Goal: Task Accomplishment & Management: Complete application form

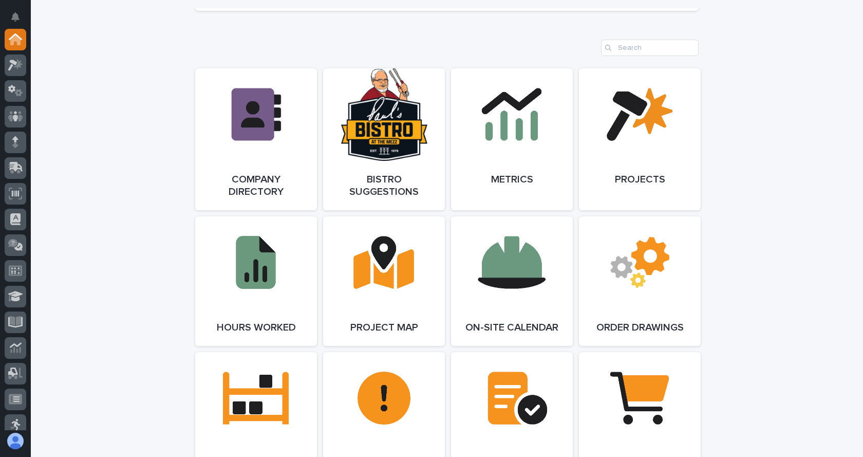
scroll to position [874, 0]
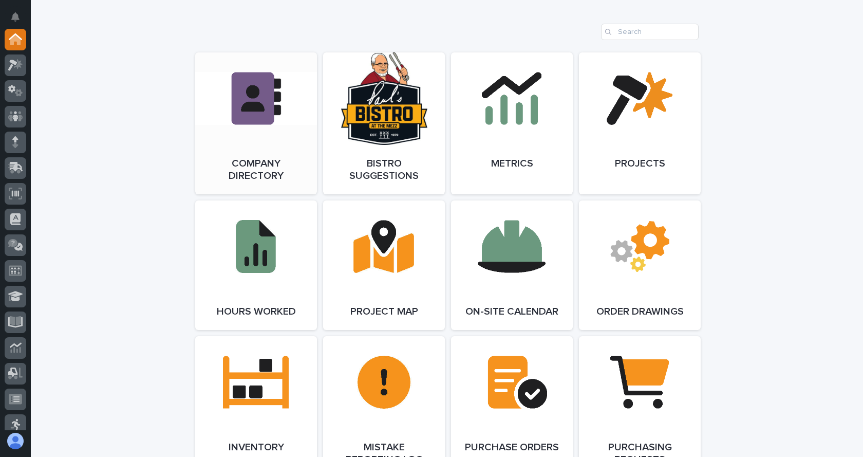
click at [250, 128] on link "Open Link" at bounding box center [256, 123] width 122 height 142
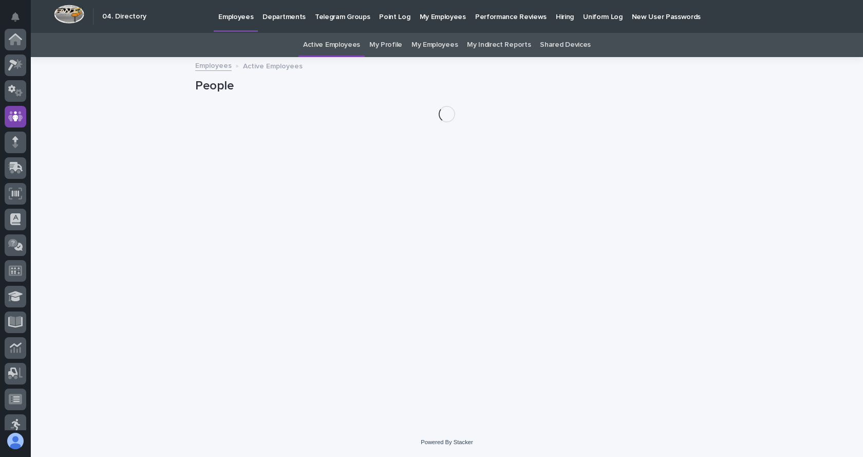
scroll to position [77, 0]
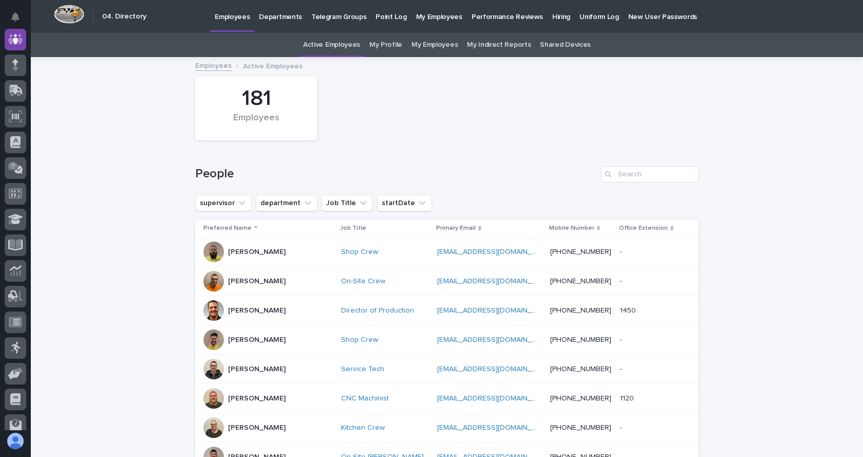
click at [415, 42] on link "My Employees" at bounding box center [435, 45] width 46 height 24
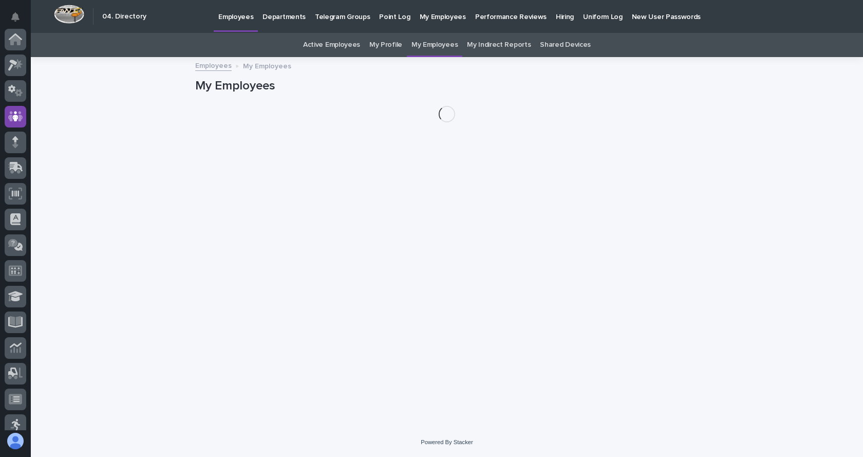
scroll to position [77, 0]
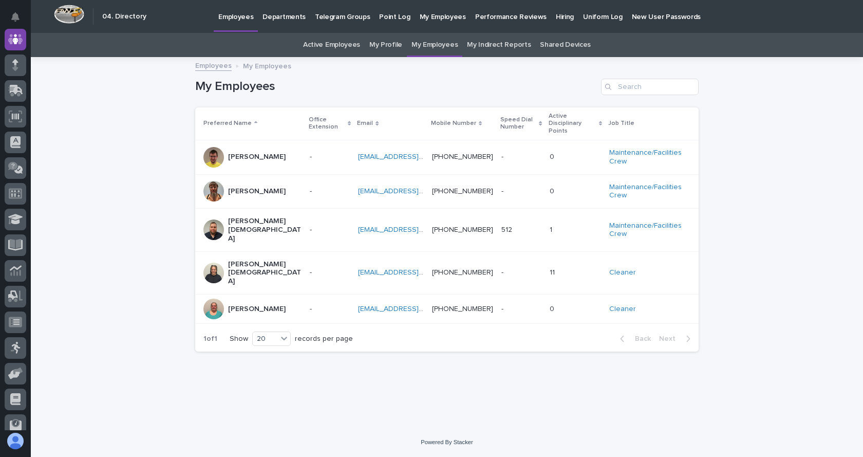
click at [249, 260] on p "Kate Crisostomo" at bounding box center [265, 273] width 74 height 26
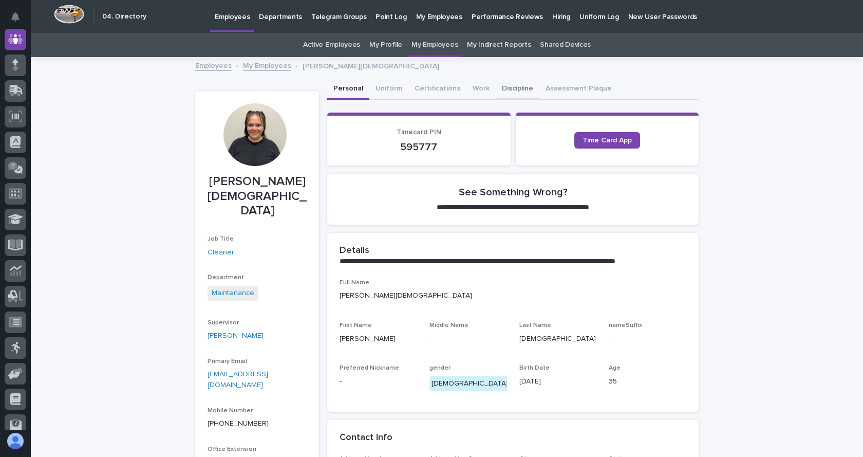
click at [517, 87] on button "Discipline" at bounding box center [518, 90] width 44 height 22
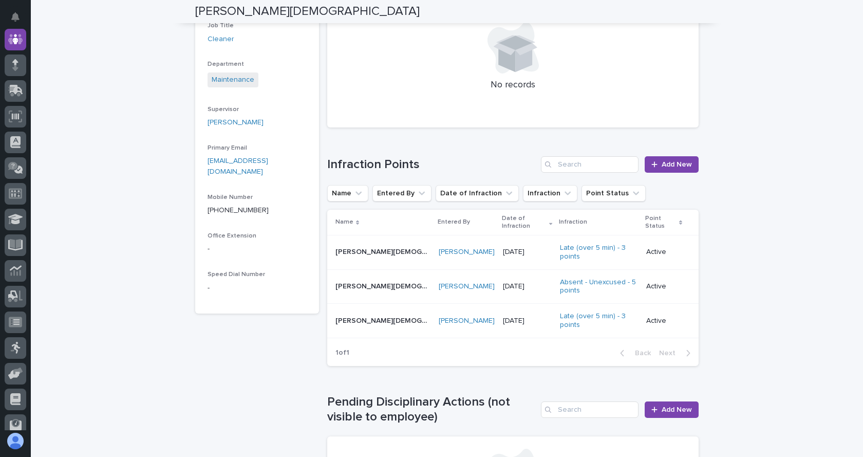
scroll to position [206, 0]
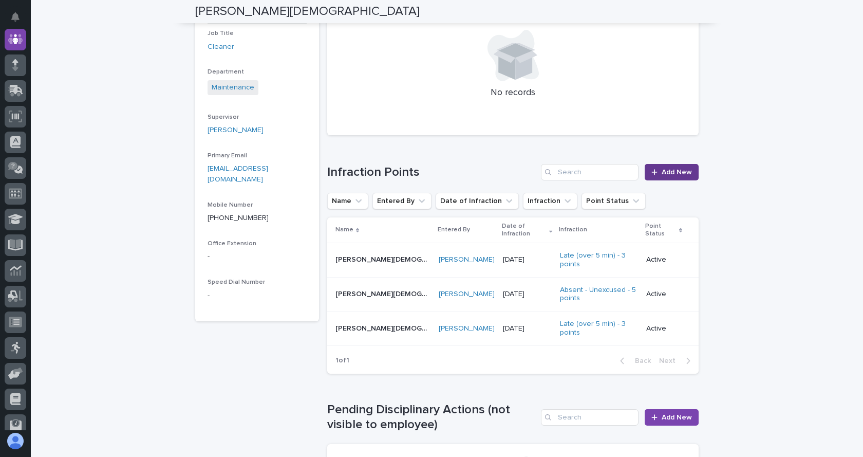
click at [667, 171] on span "Add New" at bounding box center [677, 172] width 30 height 7
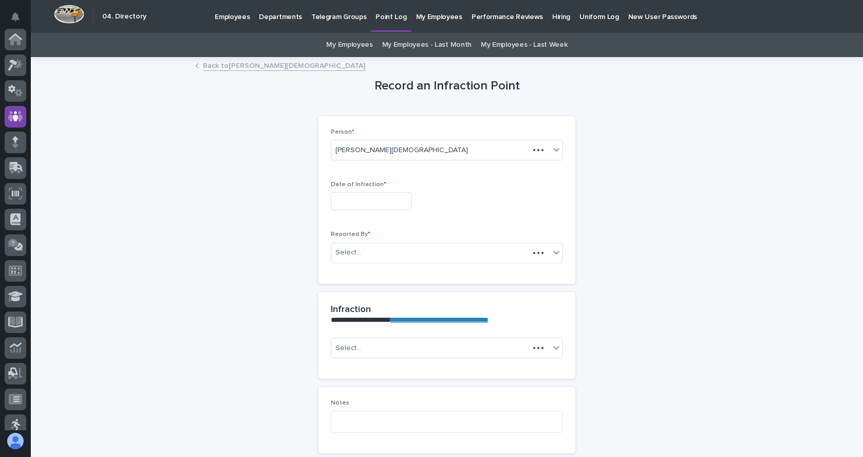
scroll to position [77, 0]
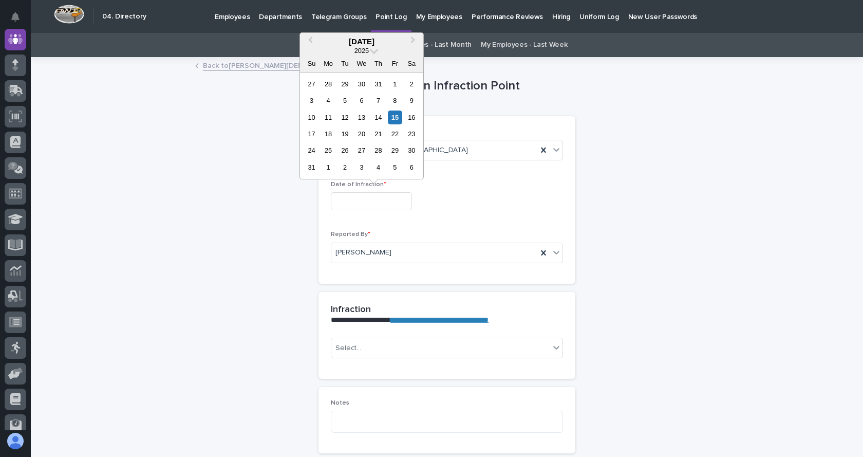
click at [359, 200] on input "text" at bounding box center [371, 201] width 81 height 18
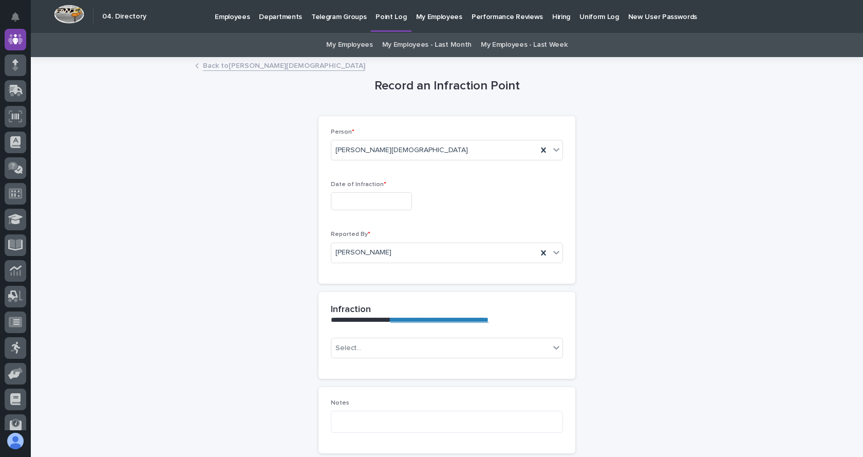
click at [628, 213] on div "**********" at bounding box center [447, 268] width 504 height 420
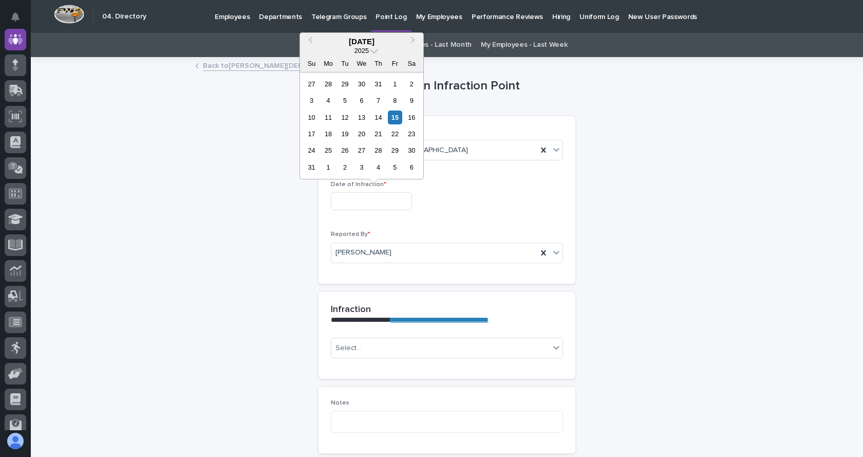
click at [385, 196] on input "text" at bounding box center [371, 201] width 81 height 18
click at [346, 117] on div "12" at bounding box center [345, 118] width 14 height 14
type input "**********"
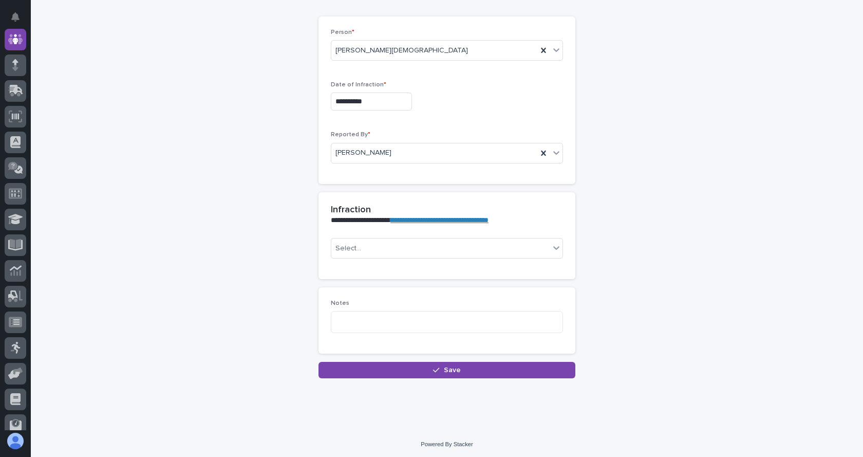
scroll to position [102, 0]
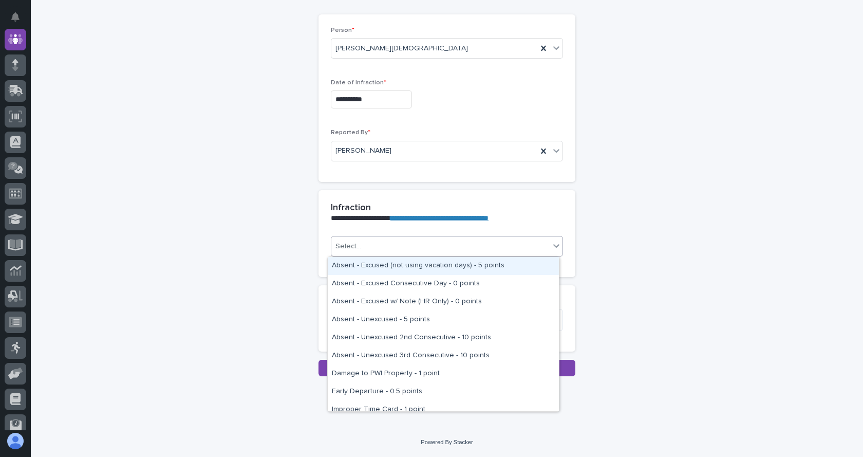
click at [555, 245] on icon at bounding box center [557, 246] width 6 height 4
drag, startPoint x: 392, startPoint y: 313, endPoint x: 409, endPoint y: 259, distance: 56.9
click at [409, 259] on div "Absent - Excused (not using vacation days) - 5 points" at bounding box center [443, 266] width 231 height 18
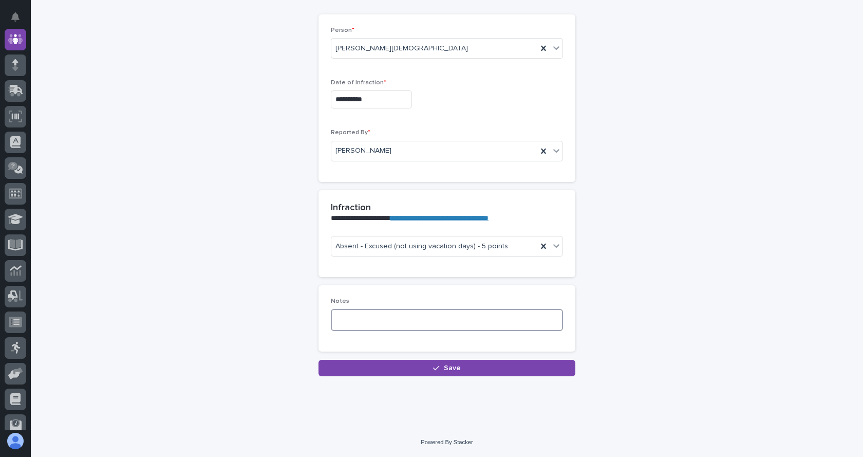
click at [405, 318] on textarea at bounding box center [447, 320] width 232 height 22
click at [452, 367] on span "Save" at bounding box center [452, 367] width 17 height 7
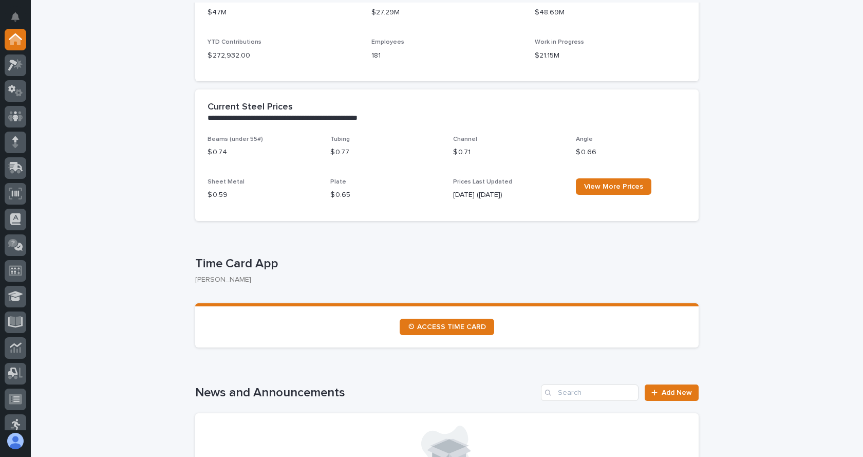
scroll to position [360, 0]
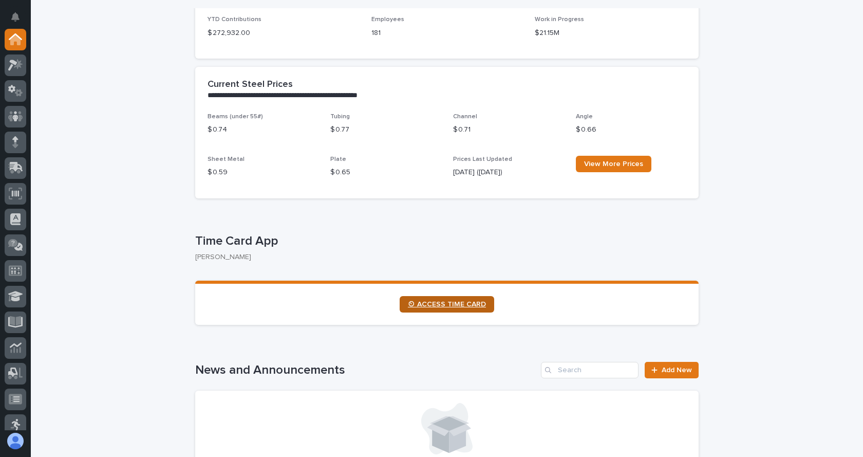
click at [453, 304] on span "⏲ ACCESS TIME CARD" at bounding box center [447, 304] width 78 height 7
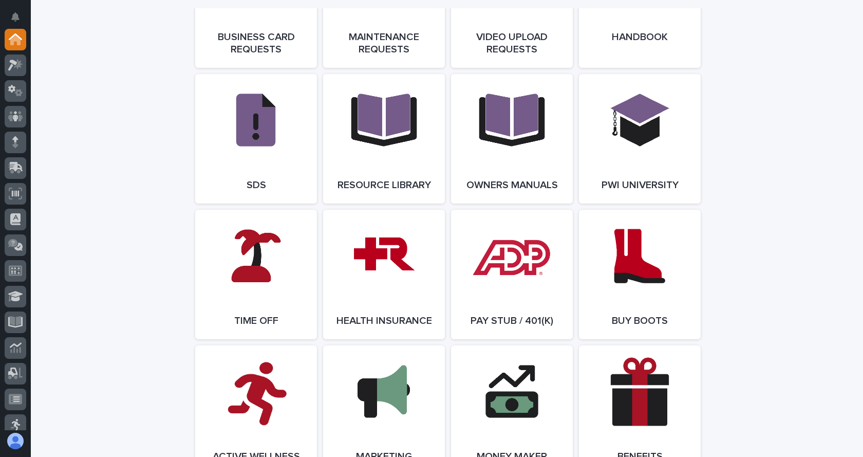
scroll to position [1748, 0]
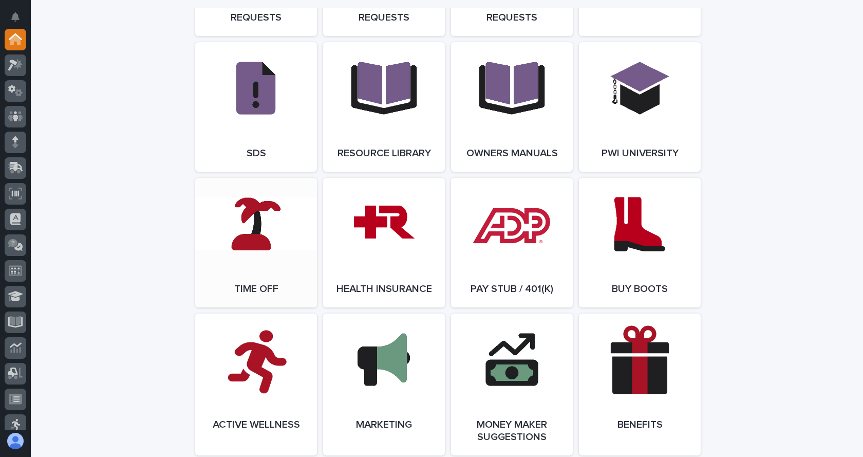
click at [247, 275] on link "Open Link" at bounding box center [256, 243] width 122 height 130
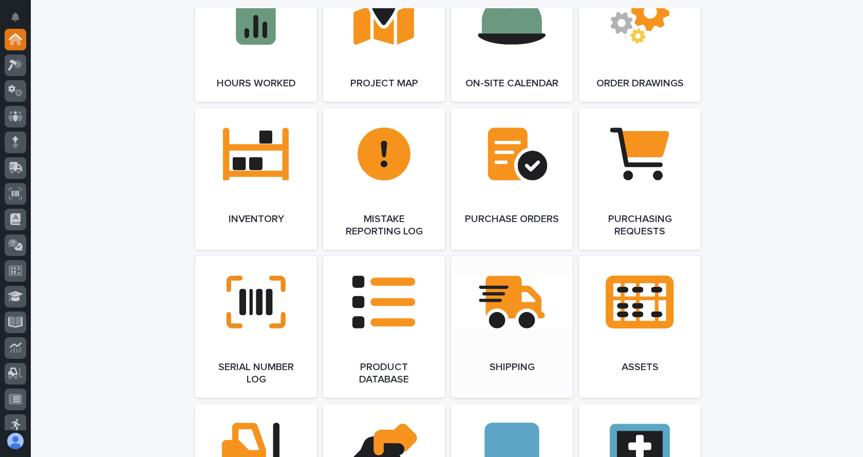
scroll to position [1079, 0]
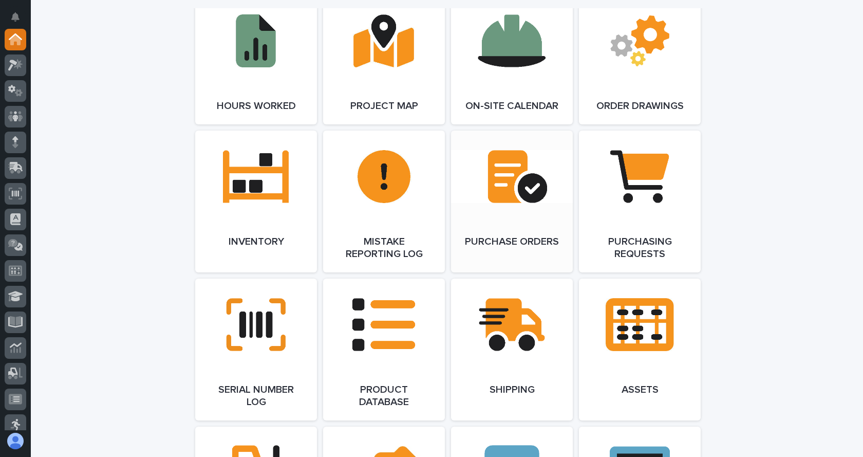
click at [492, 185] on link "Open Link" at bounding box center [512, 202] width 122 height 142
click at [518, 205] on span "Open Link" at bounding box center [511, 201] width 33 height 7
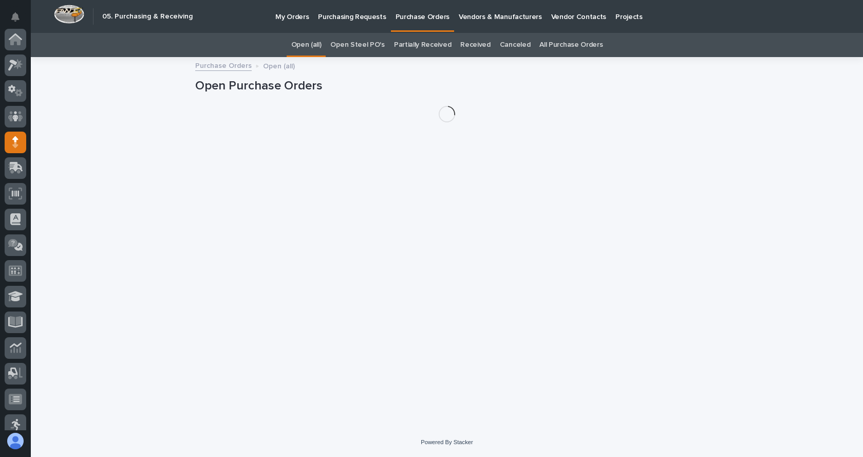
scroll to position [103, 0]
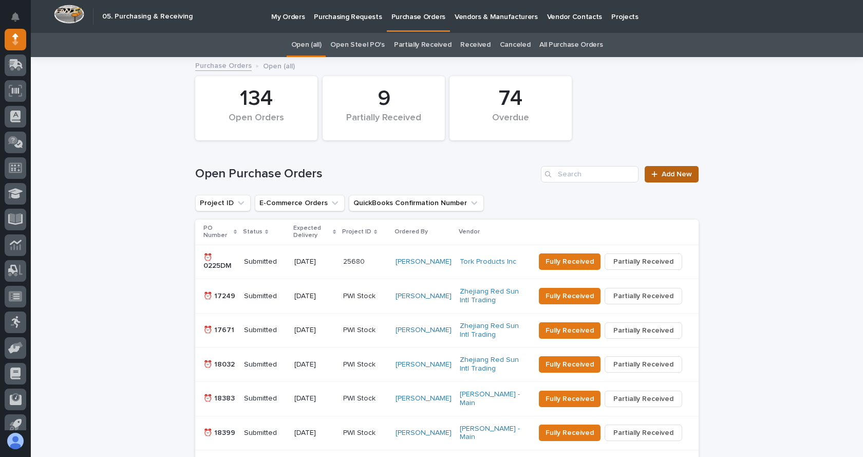
click at [676, 171] on span "Add New" at bounding box center [677, 174] width 30 height 7
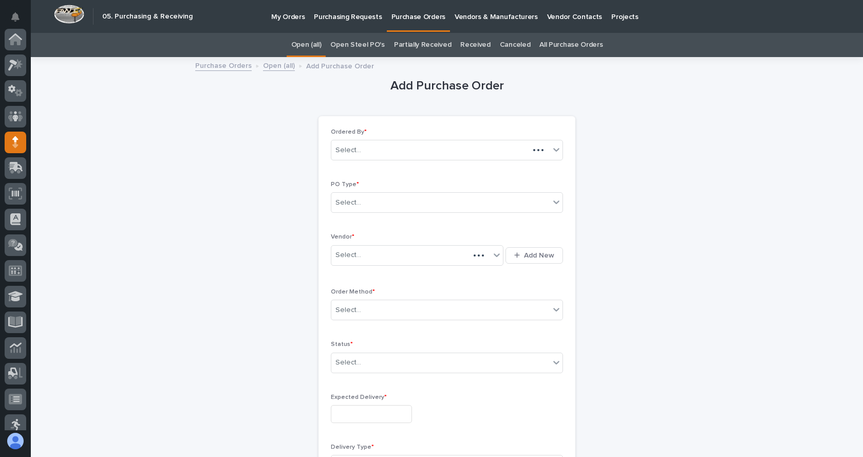
scroll to position [103, 0]
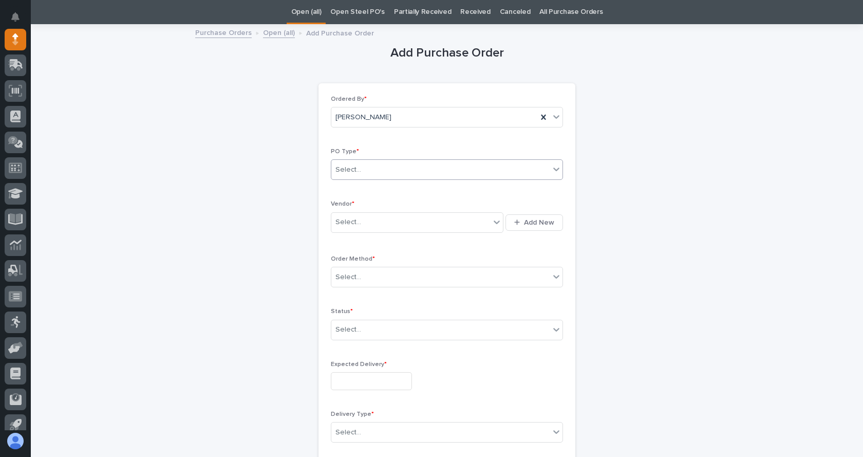
click at [383, 169] on div "Select..." at bounding box center [441, 169] width 218 height 17
click at [345, 210] on div "Paper" at bounding box center [443, 207] width 231 height 18
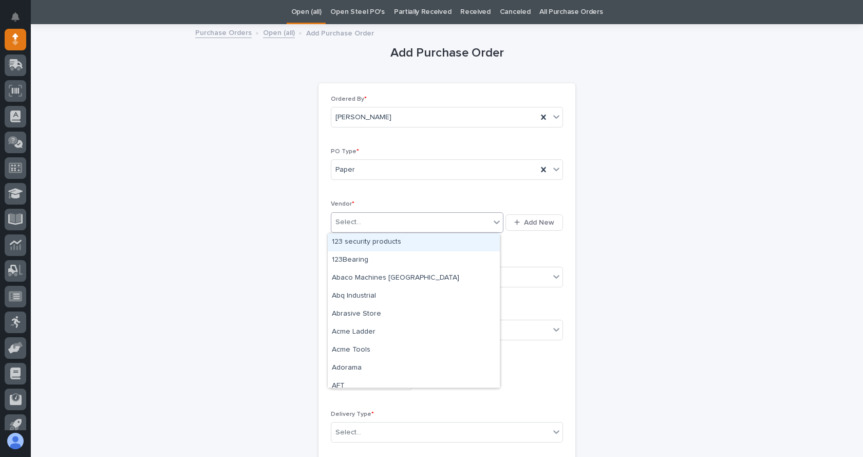
click at [364, 229] on div "Select..." at bounding box center [411, 222] width 159 height 17
type input "**"
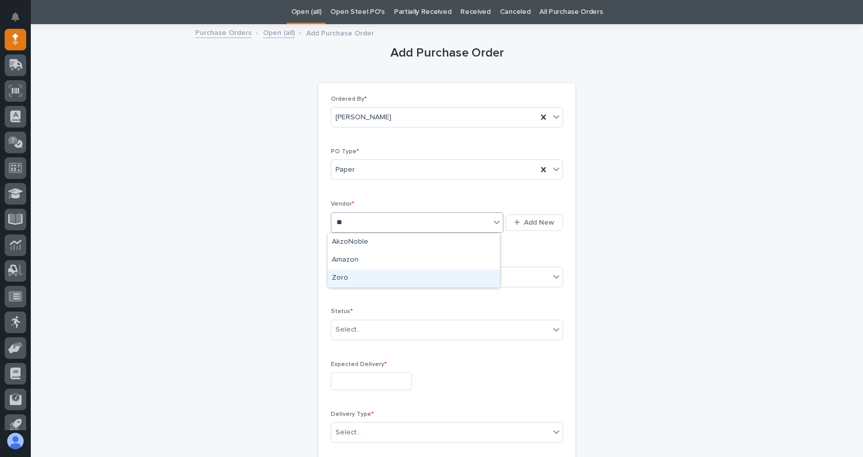
click at [348, 278] on div "Zoro" at bounding box center [414, 278] width 172 height 18
click at [348, 277] on div "Select..." at bounding box center [349, 277] width 26 height 11
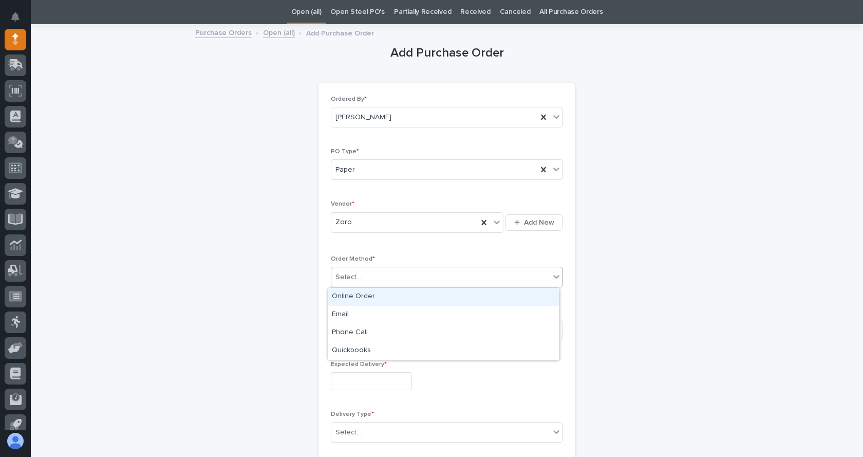
click at [360, 300] on div "Online Order" at bounding box center [443, 297] width 231 height 18
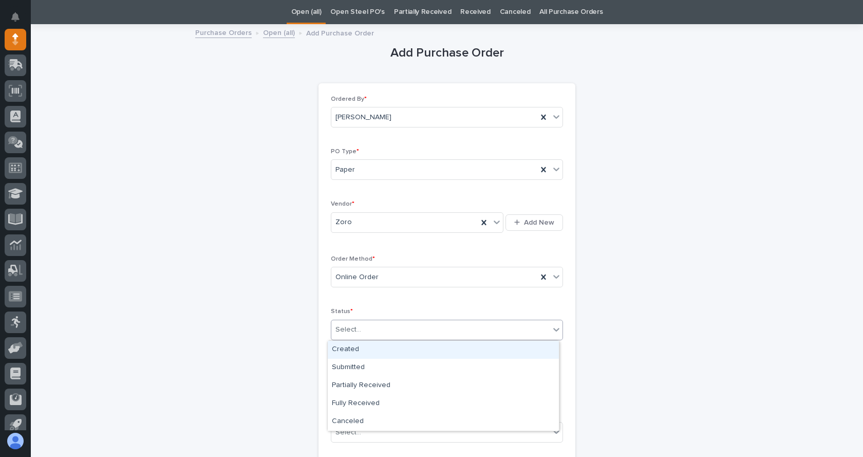
click at [368, 328] on div "Select..." at bounding box center [441, 329] width 218 height 17
click at [349, 347] on div "Created" at bounding box center [443, 350] width 231 height 18
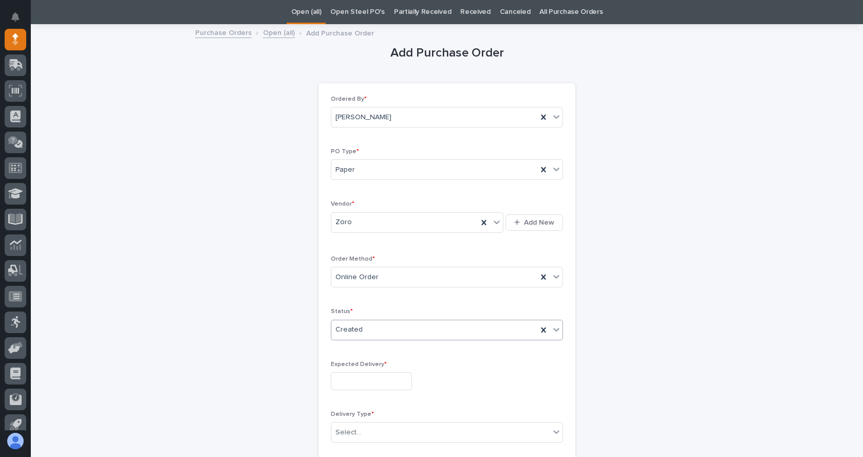
click at [355, 377] on input "text" at bounding box center [371, 381] width 81 height 18
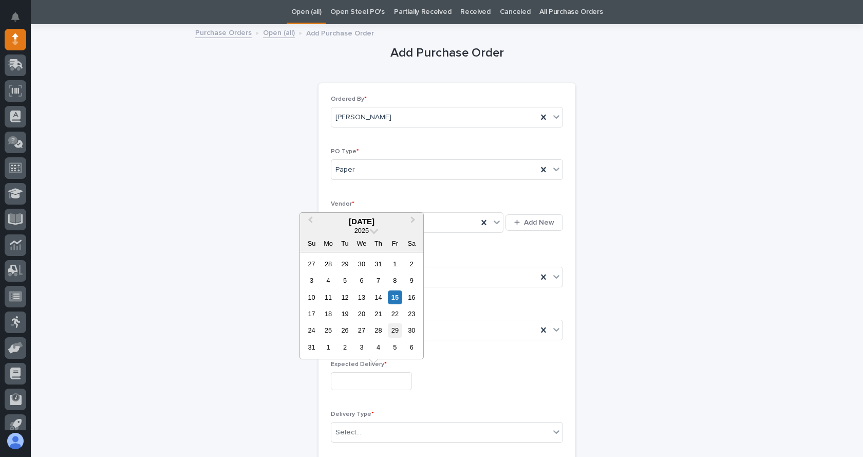
click at [393, 330] on div "29" at bounding box center [395, 330] width 14 height 14
type input "**********"
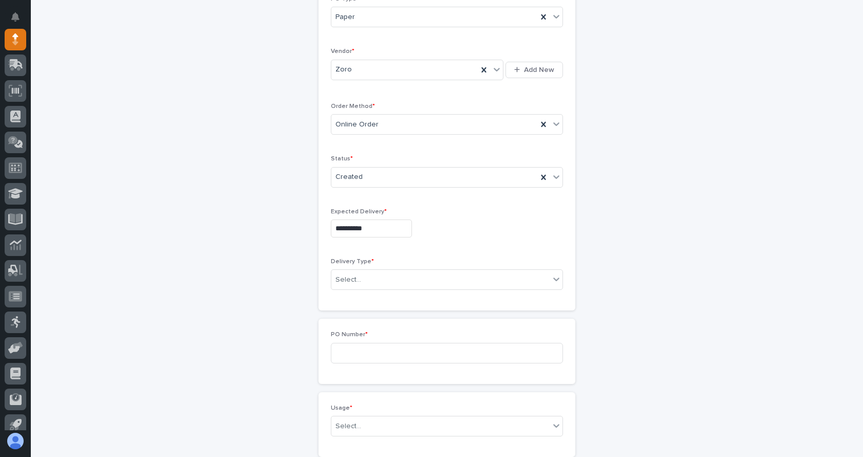
scroll to position [187, 0]
click at [545, 281] on div "Select..." at bounding box center [441, 278] width 218 height 17
click at [363, 297] on div "Deliver to PWI" at bounding box center [443, 298] width 231 height 18
click at [378, 347] on input at bounding box center [447, 351] width 232 height 21
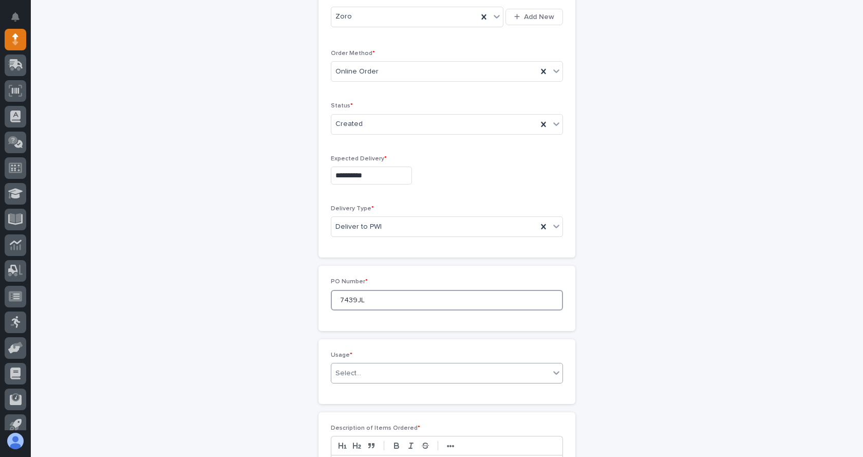
type input "7439JL"
click at [395, 381] on div "Select..." at bounding box center [441, 373] width 218 height 17
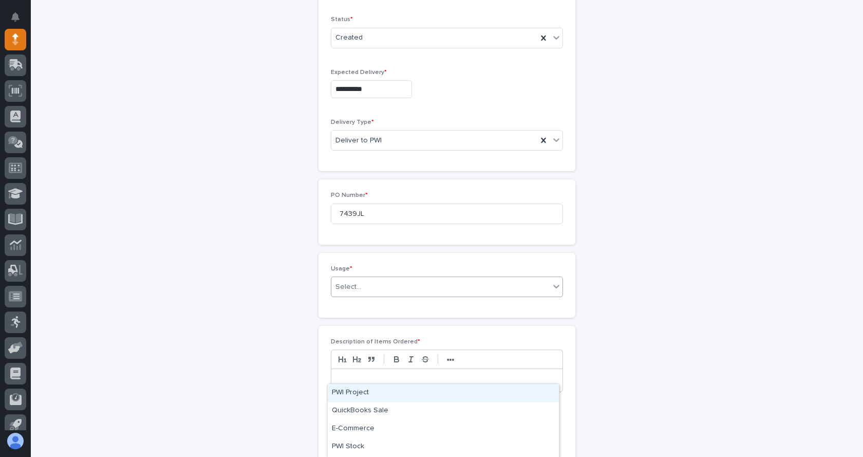
scroll to position [341, 0]
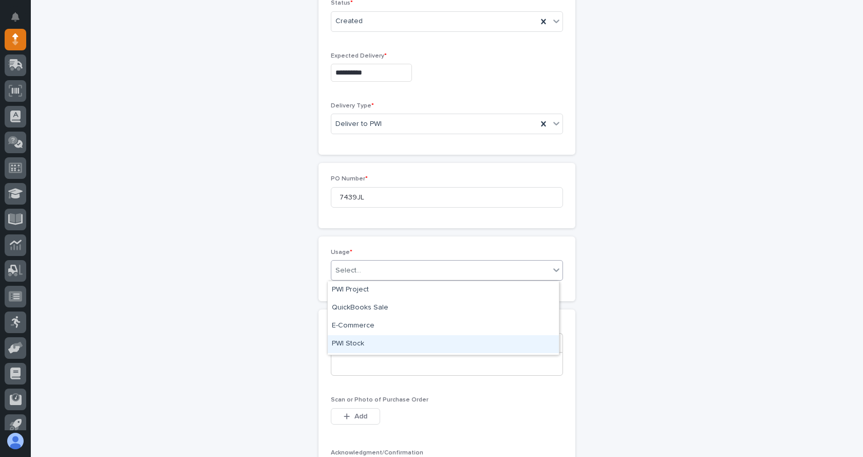
click at [351, 342] on div "PWI Stock" at bounding box center [443, 344] width 231 height 18
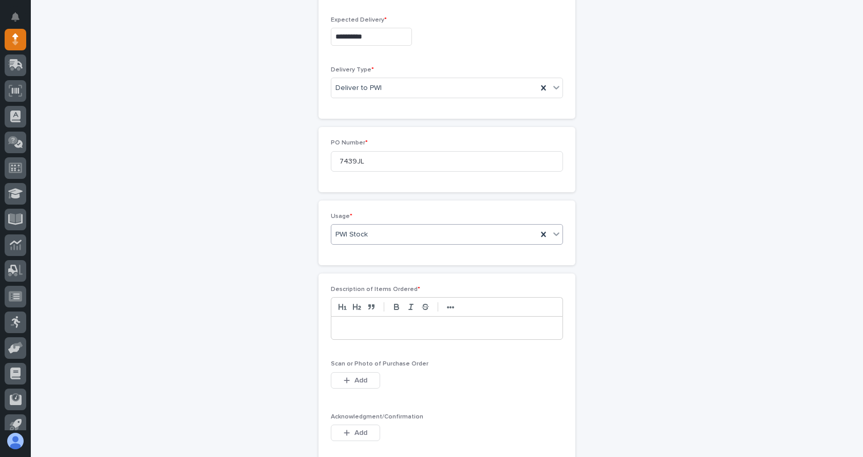
scroll to position [393, 0]
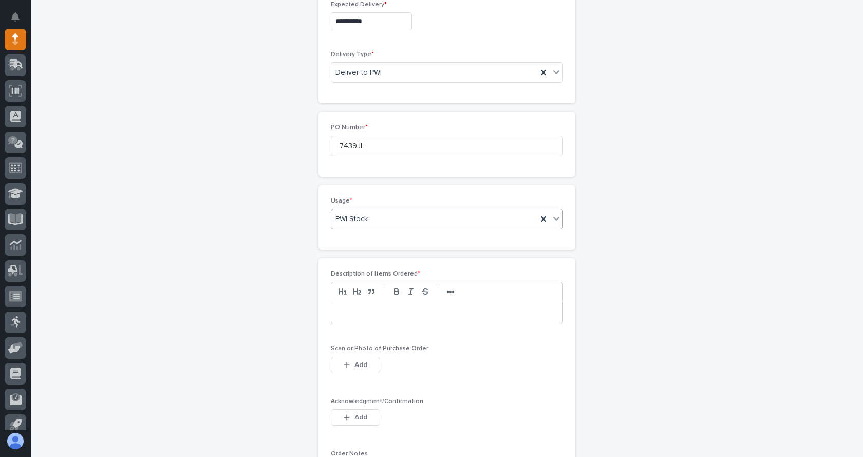
click at [381, 316] on p at bounding box center [447, 312] width 216 height 10
click at [346, 362] on icon "button" at bounding box center [347, 364] width 6 height 7
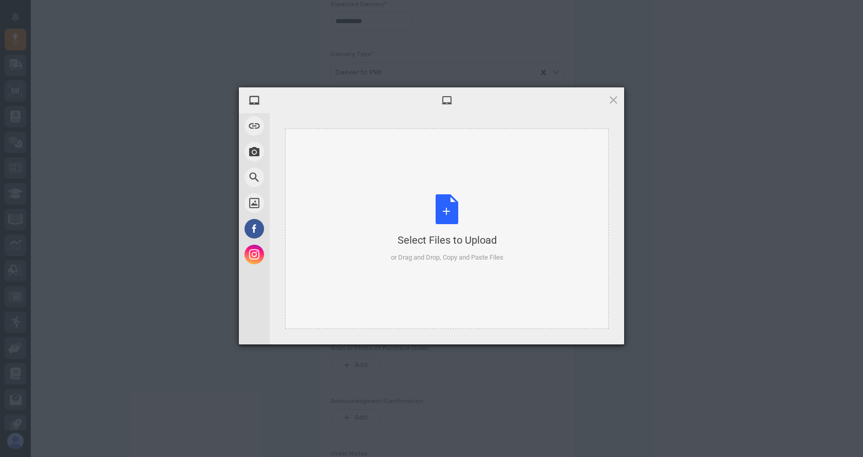
click at [454, 218] on div "Select Files to Upload or Drag and Drop, Copy and Paste Files" at bounding box center [447, 228] width 113 height 68
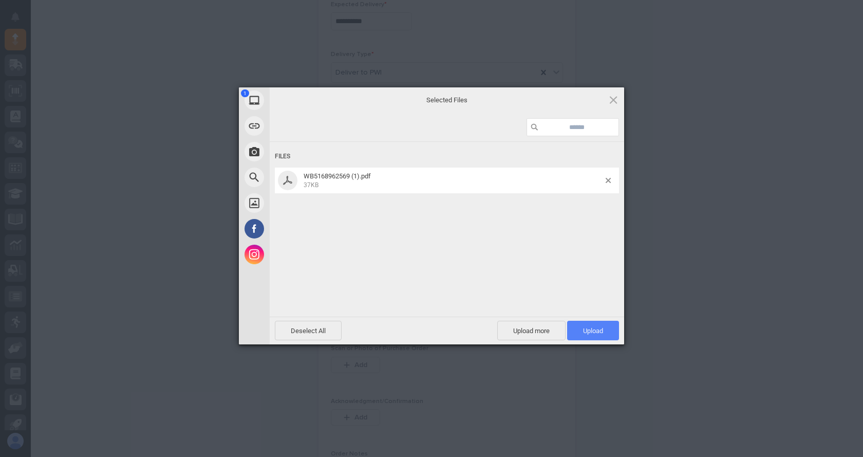
click at [604, 331] on span "Upload 1" at bounding box center [593, 331] width 52 height 20
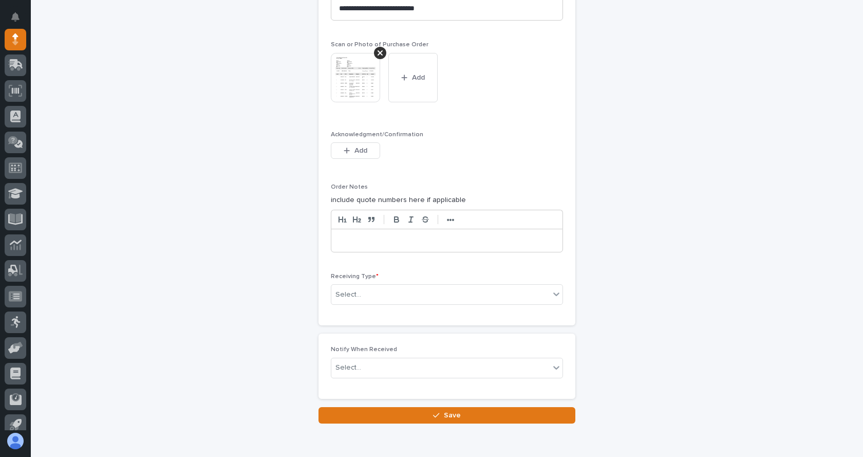
scroll to position [720, 0]
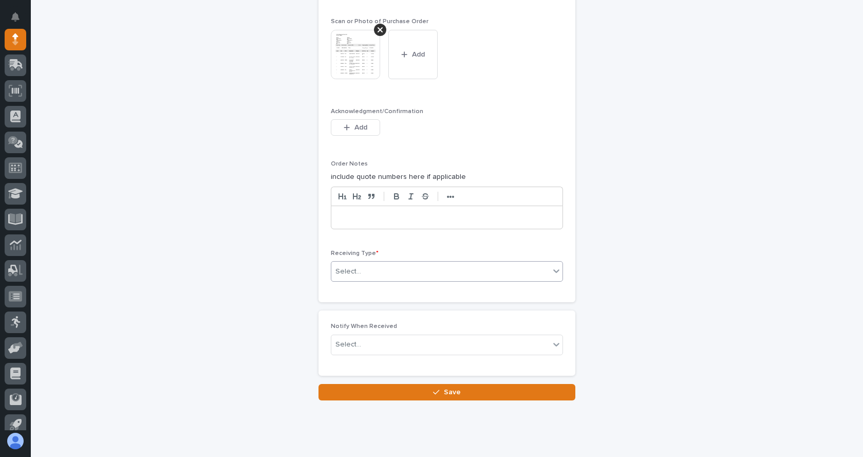
click at [385, 269] on div "Select..." at bounding box center [441, 271] width 218 height 17
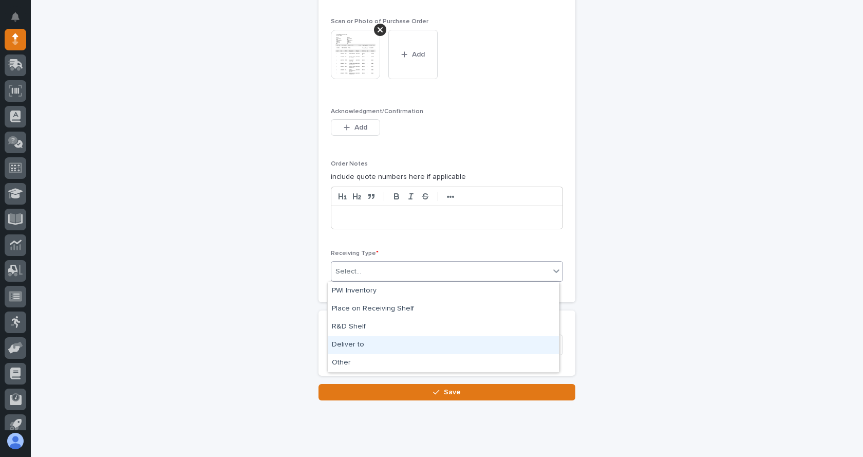
click at [350, 345] on div "Deliver to" at bounding box center [443, 345] width 231 height 18
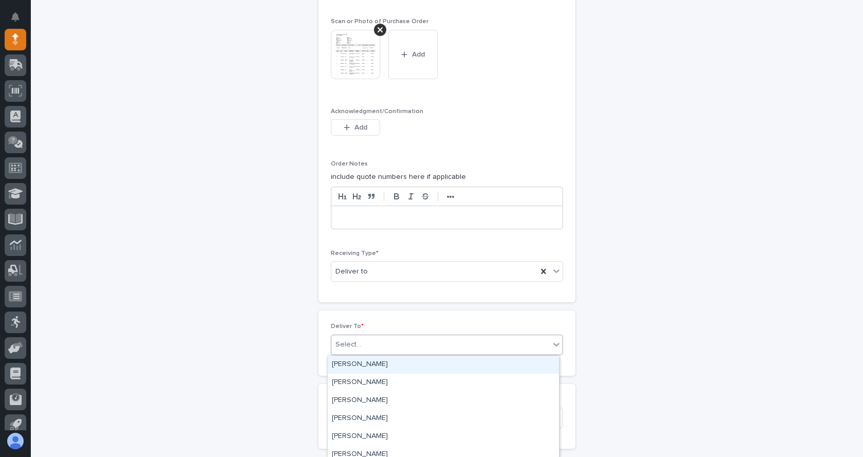
click at [365, 345] on div "Select..." at bounding box center [441, 344] width 218 height 17
type input "****"
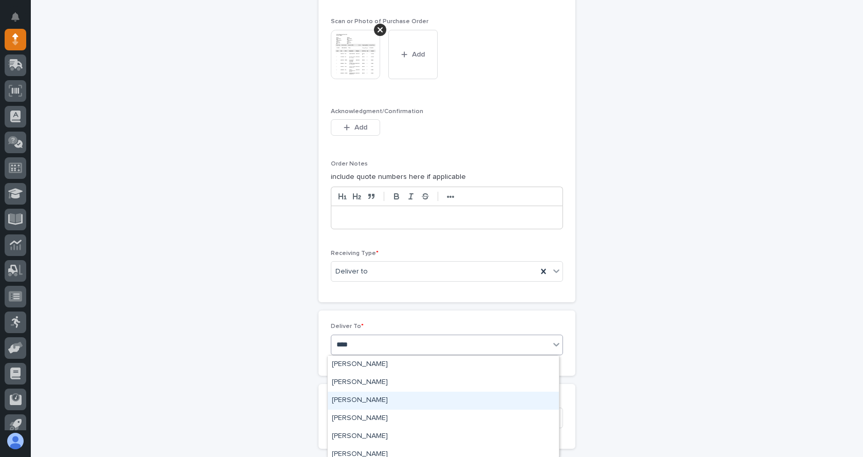
click at [382, 400] on div "[PERSON_NAME]" at bounding box center [443, 401] width 231 height 18
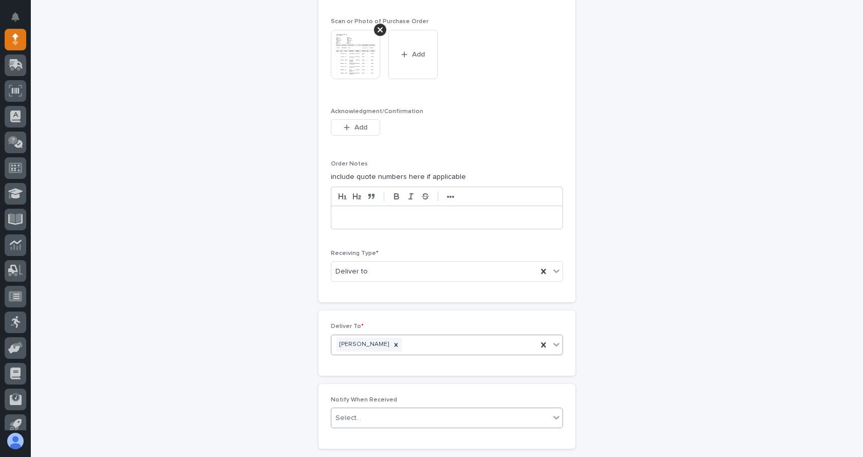
click at [381, 418] on div "Select..." at bounding box center [441, 418] width 218 height 17
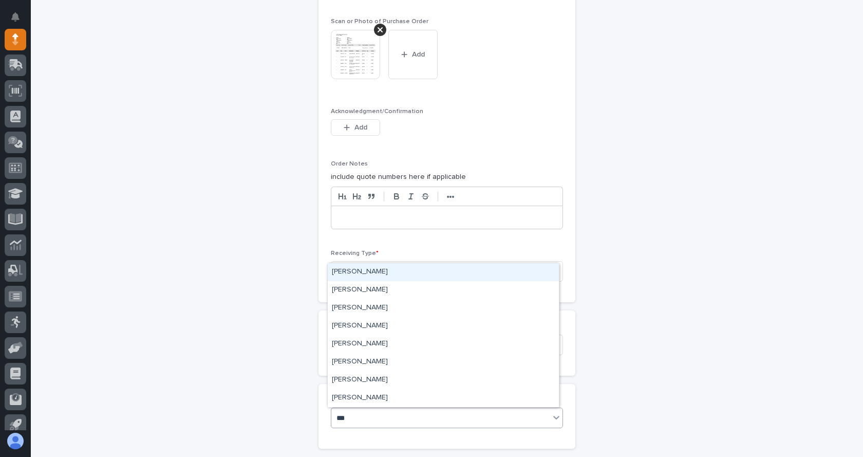
type input "****"
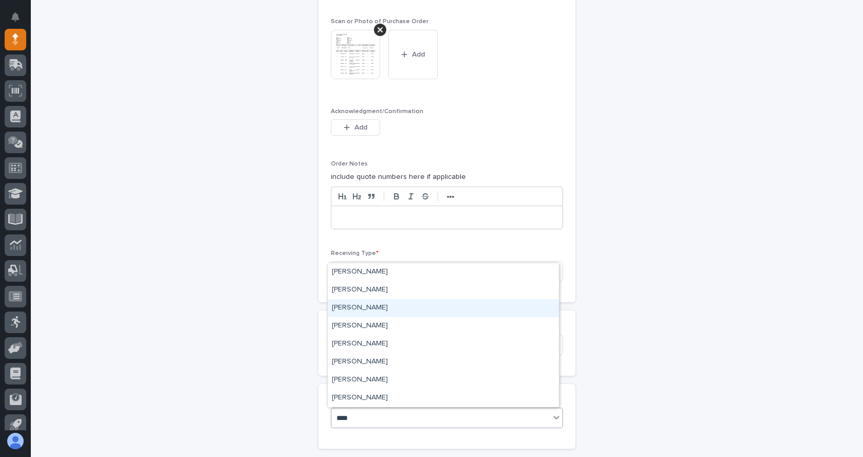
click at [353, 311] on div "[PERSON_NAME]" at bounding box center [443, 308] width 231 height 18
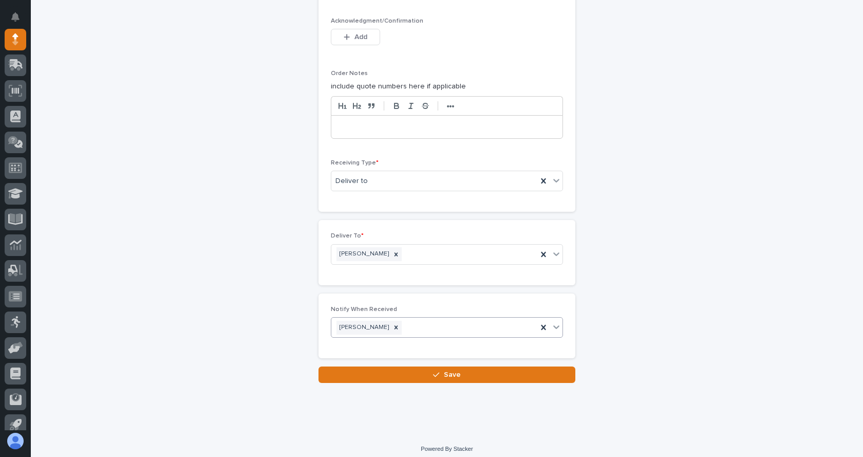
scroll to position [817, 0]
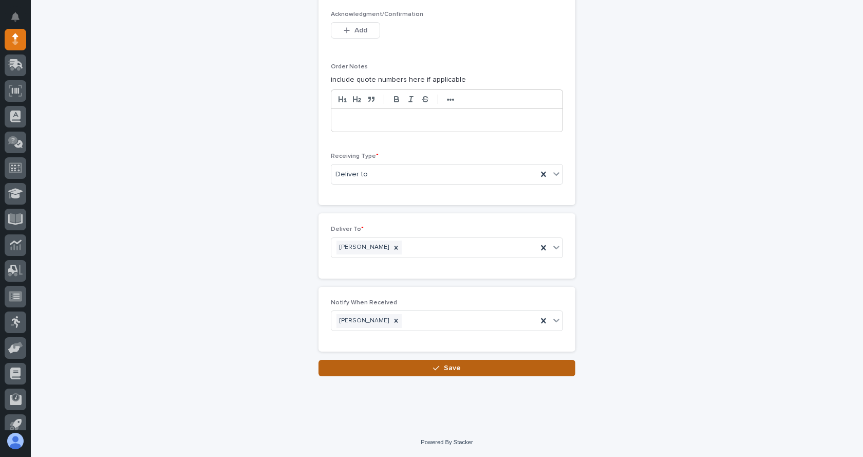
click at [496, 370] on button "Save" at bounding box center [447, 368] width 257 height 16
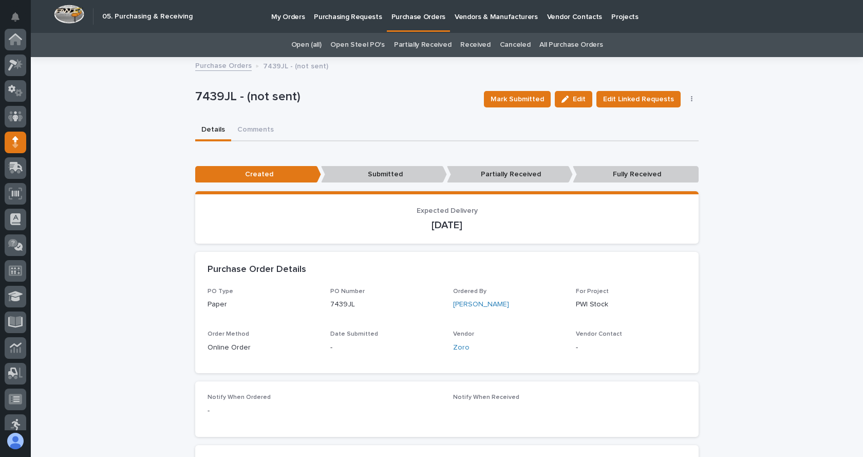
scroll to position [103, 0]
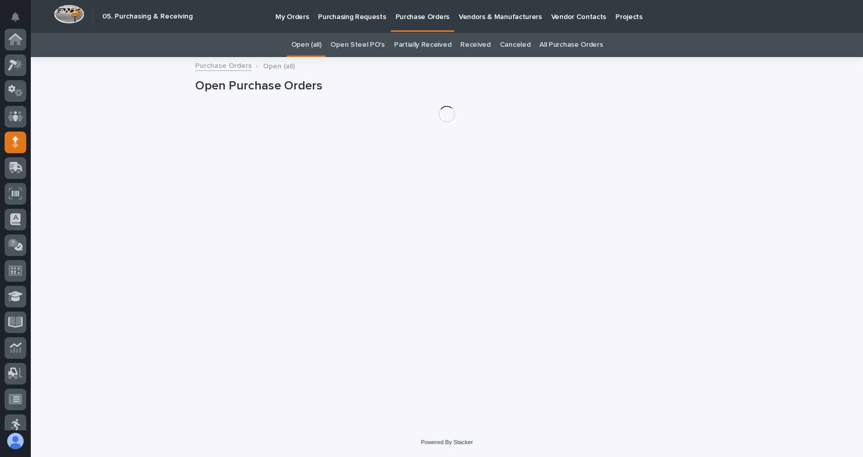
scroll to position [103, 0]
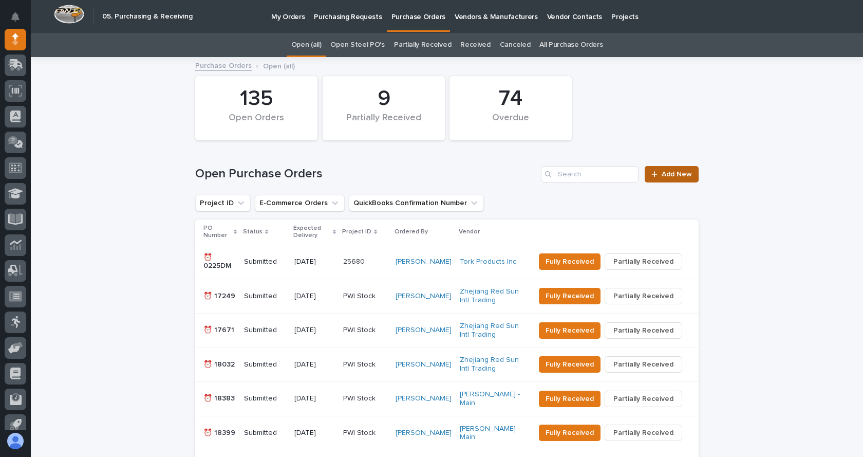
click at [668, 168] on link "Add New" at bounding box center [672, 174] width 54 height 16
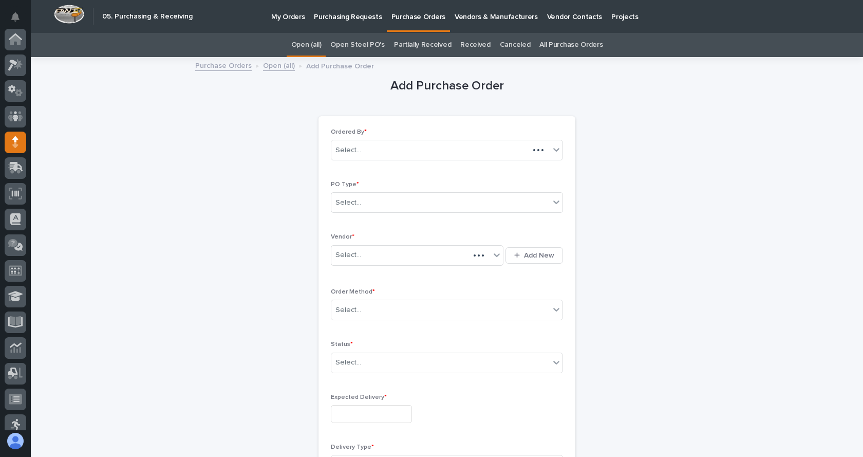
scroll to position [103, 0]
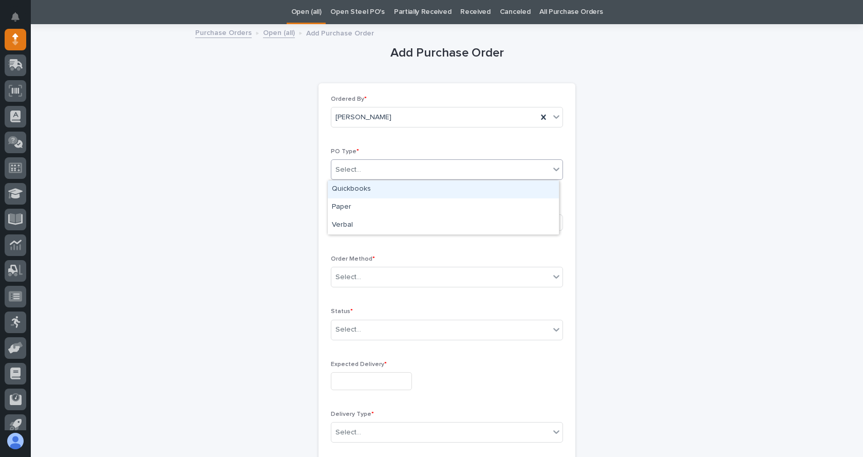
click at [370, 169] on div "Select..." at bounding box center [441, 169] width 218 height 17
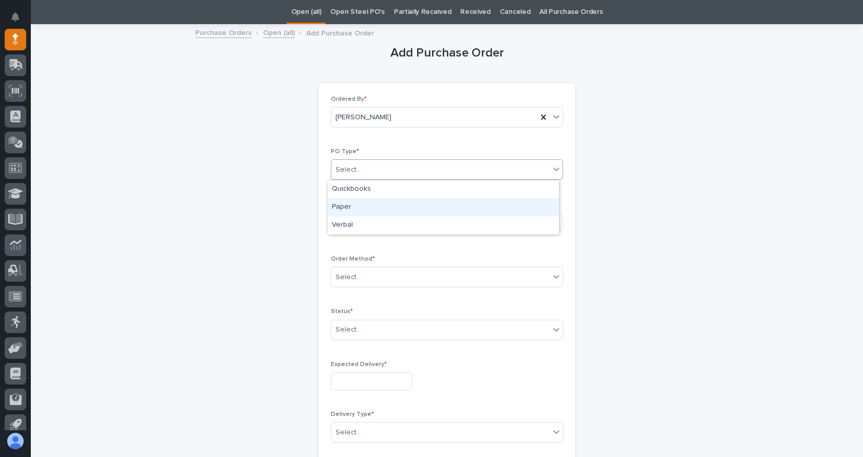
click at [347, 205] on div "Paper" at bounding box center [443, 207] width 231 height 18
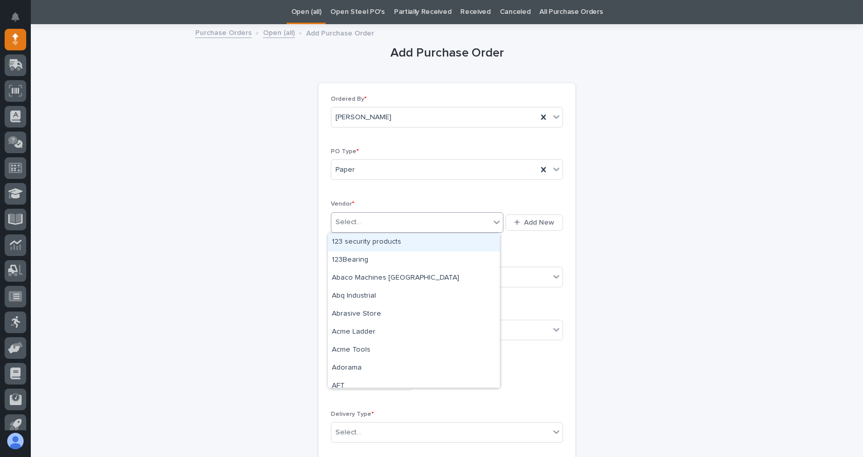
click at [350, 223] on div "Select..." at bounding box center [349, 222] width 26 height 11
type input "**"
click at [350, 238] on div "EPCO Sales" at bounding box center [414, 242] width 172 height 18
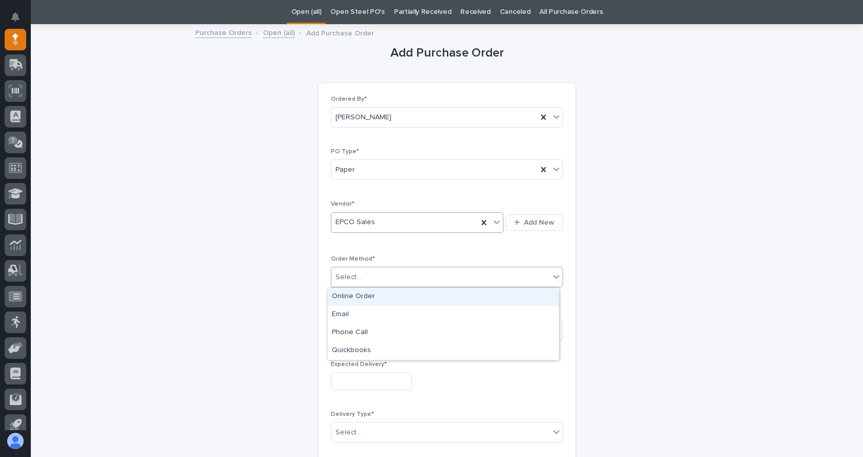
click at [362, 278] on input "text" at bounding box center [362, 277] width 1 height 9
click at [348, 297] on div "Online Order" at bounding box center [443, 297] width 231 height 18
click at [359, 333] on div "Select..." at bounding box center [441, 329] width 218 height 17
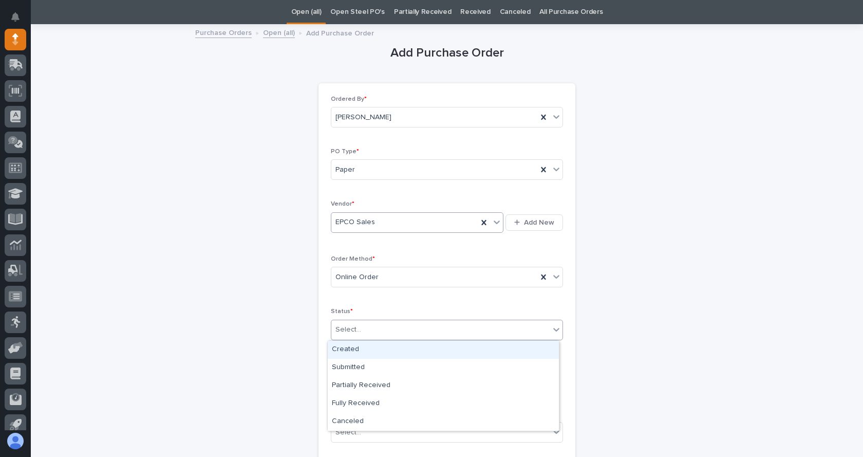
click at [347, 350] on div "Created" at bounding box center [443, 350] width 231 height 18
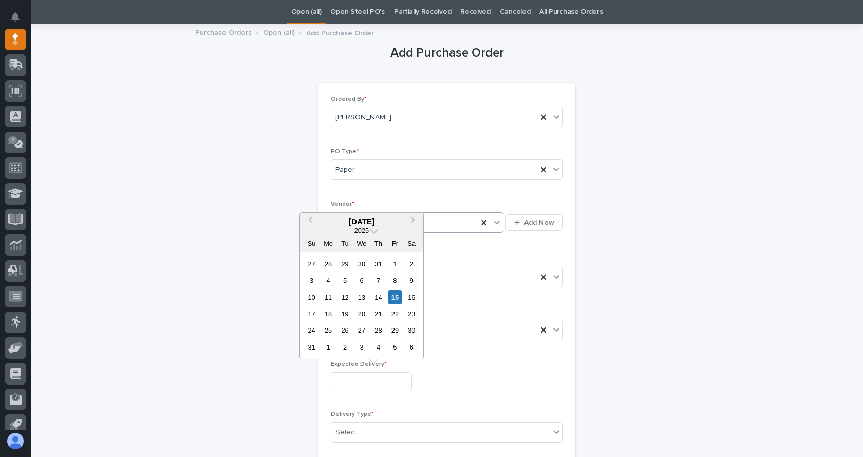
click at [360, 379] on input "text" at bounding box center [371, 381] width 81 height 18
click at [396, 333] on div "29" at bounding box center [395, 330] width 14 height 14
type input "**********"
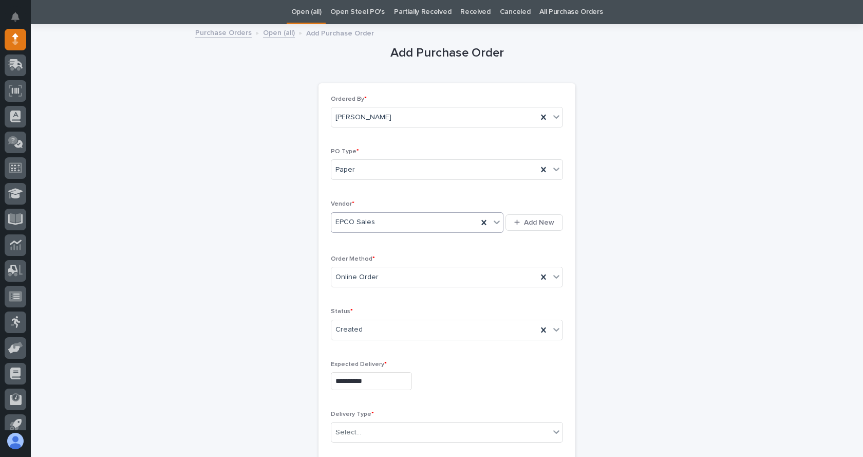
scroll to position [84, 0]
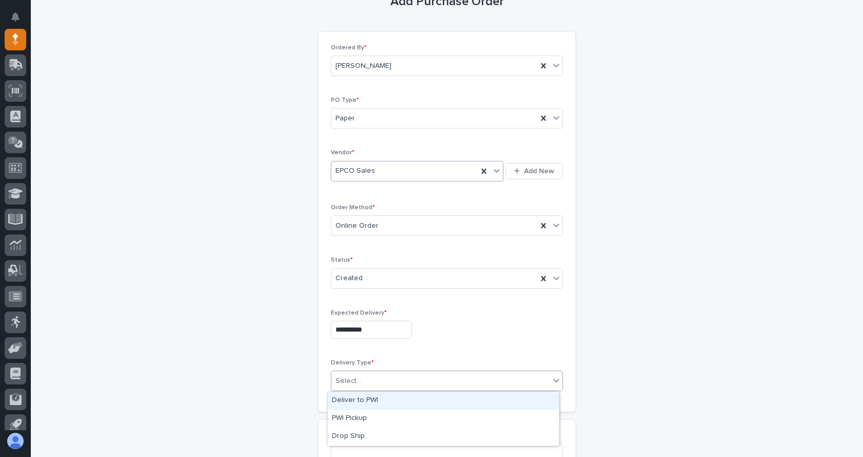
click at [399, 376] on div "Select..." at bounding box center [441, 381] width 218 height 17
click at [359, 402] on div "Deliver to PWI" at bounding box center [443, 401] width 231 height 18
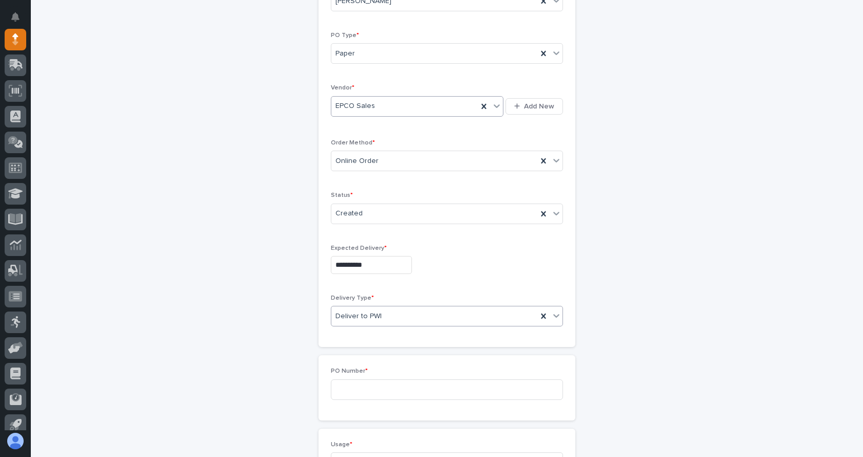
scroll to position [187, 0]
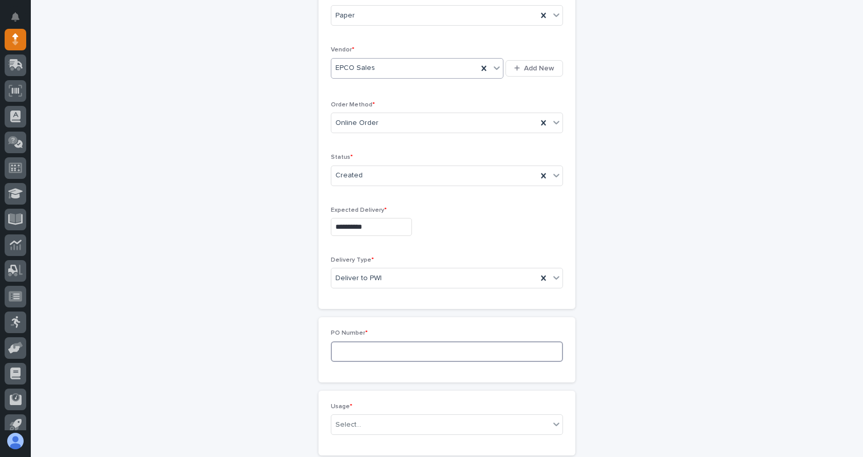
click at [355, 355] on input at bounding box center [447, 351] width 232 height 21
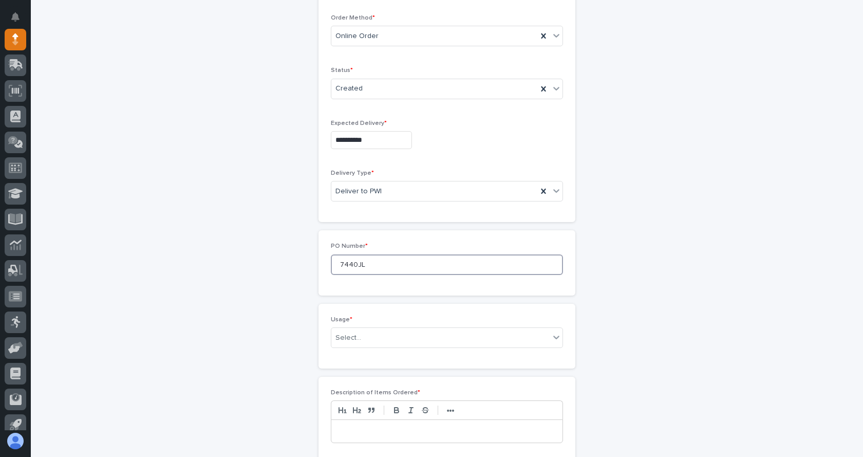
scroll to position [290, 0]
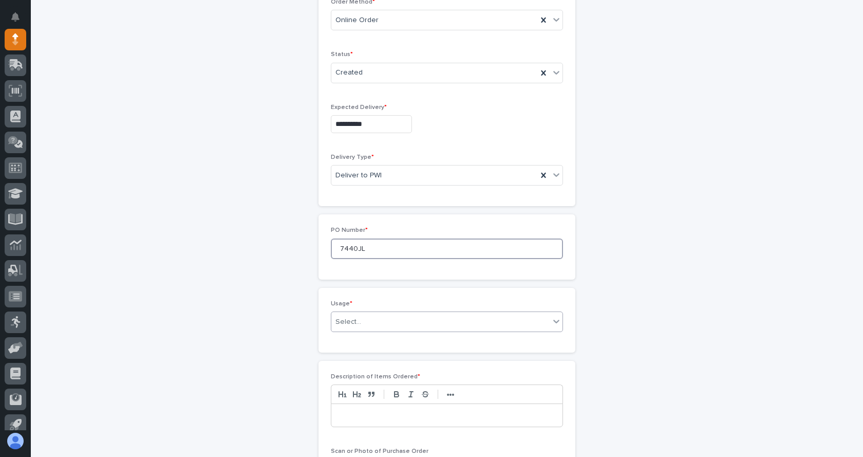
type input "7440JL"
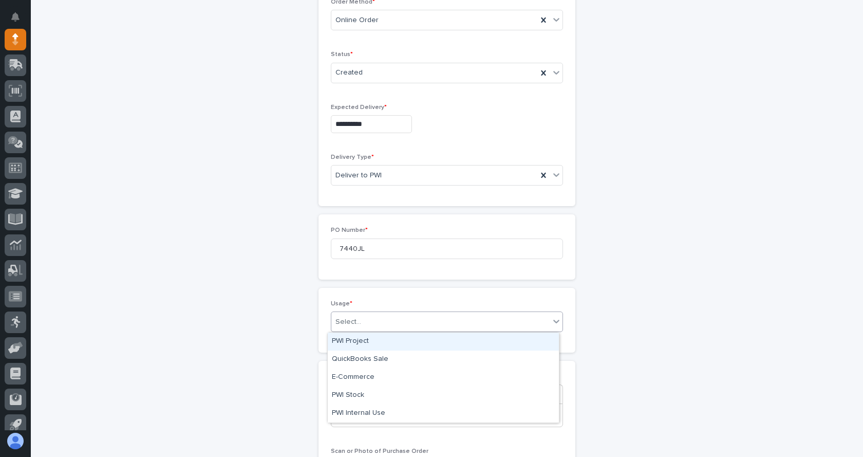
click at [511, 316] on div "Select..." at bounding box center [441, 322] width 218 height 17
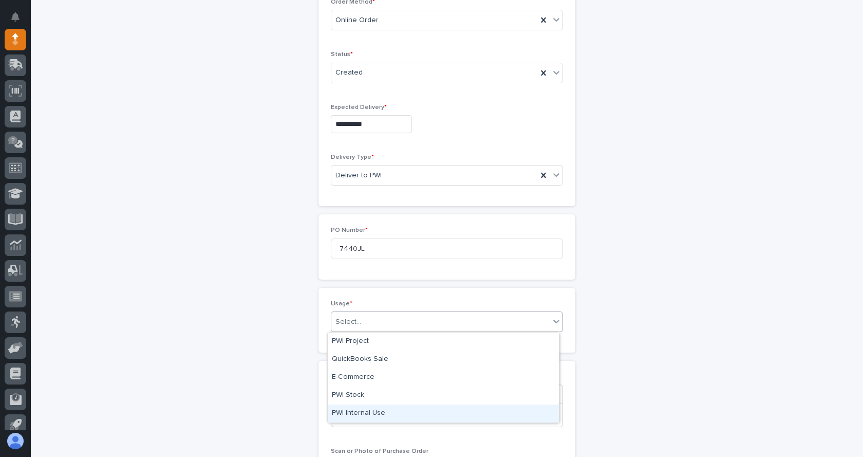
click at [364, 411] on div "PWI Internal Use" at bounding box center [443, 414] width 231 height 18
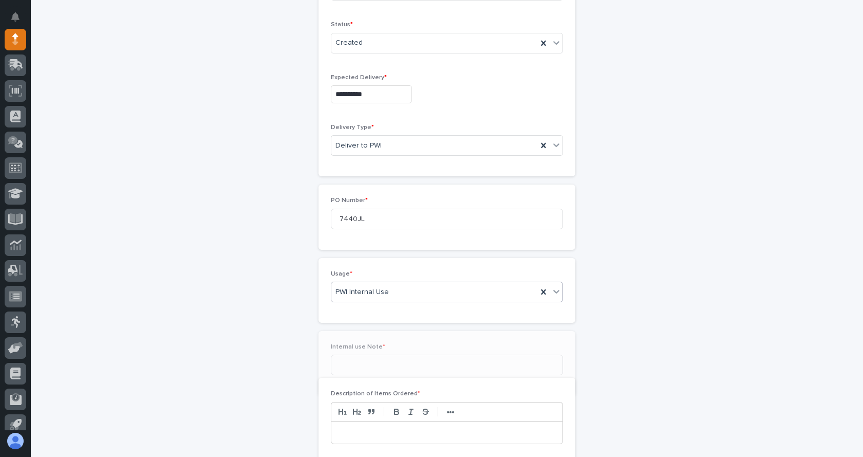
scroll to position [327, 0]
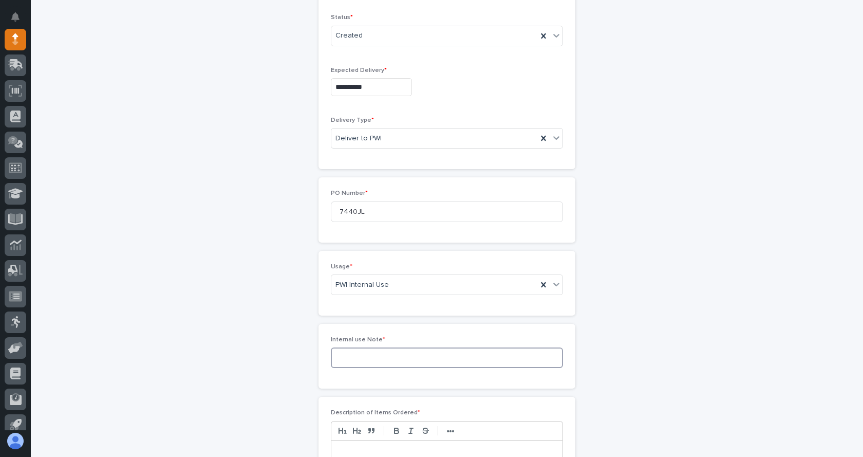
click at [371, 360] on input at bounding box center [447, 357] width 232 height 21
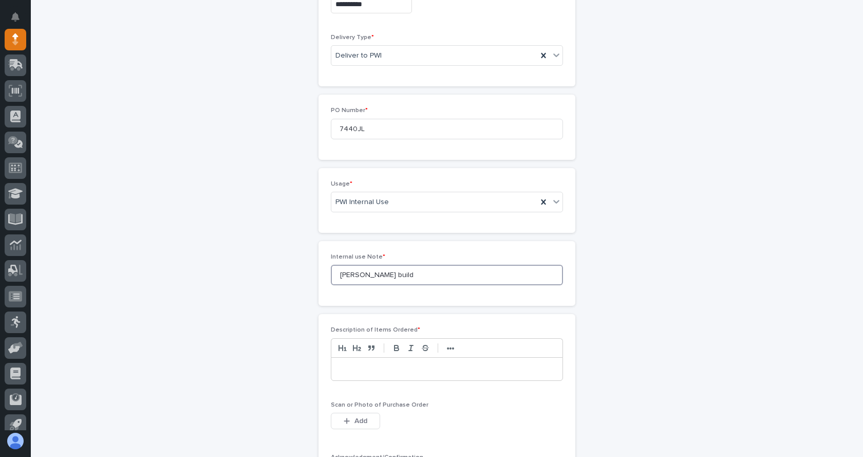
scroll to position [430, 0]
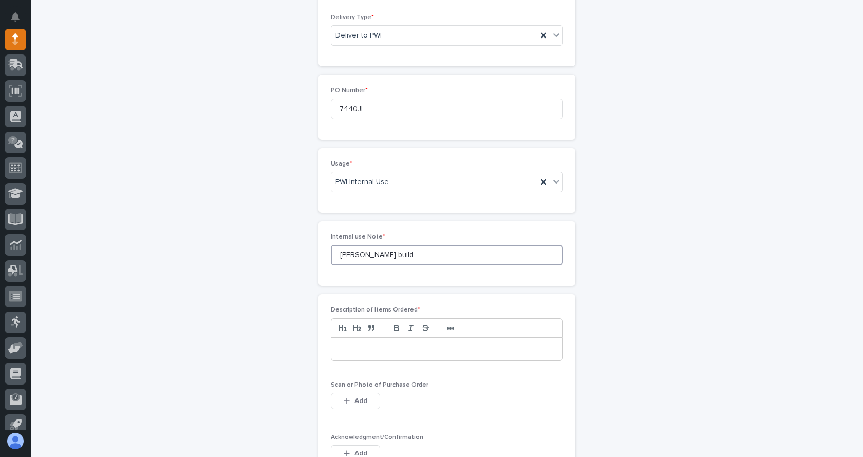
type input "[PERSON_NAME] build"
click at [389, 348] on p at bounding box center [447, 349] width 216 height 10
click at [351, 350] on p at bounding box center [447, 349] width 216 height 10
click at [344, 397] on icon "button" at bounding box center [347, 400] width 6 height 7
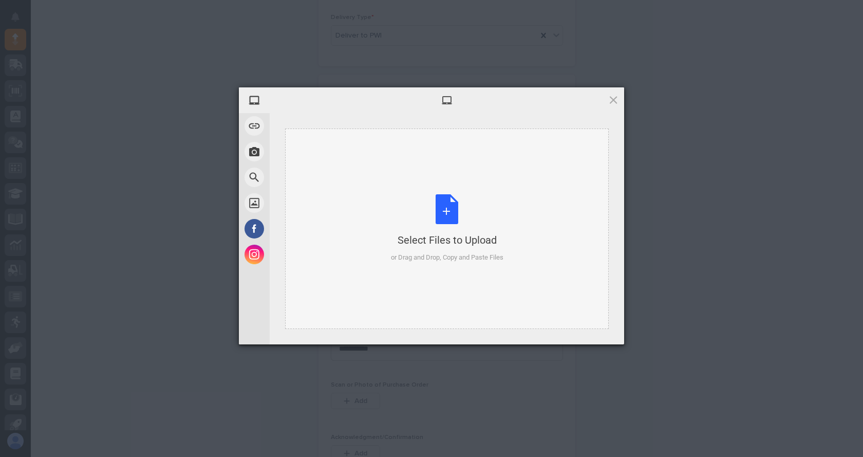
click at [452, 213] on div "Select Files to Upload or Drag and Drop, Copy and Paste Files" at bounding box center [447, 228] width 113 height 68
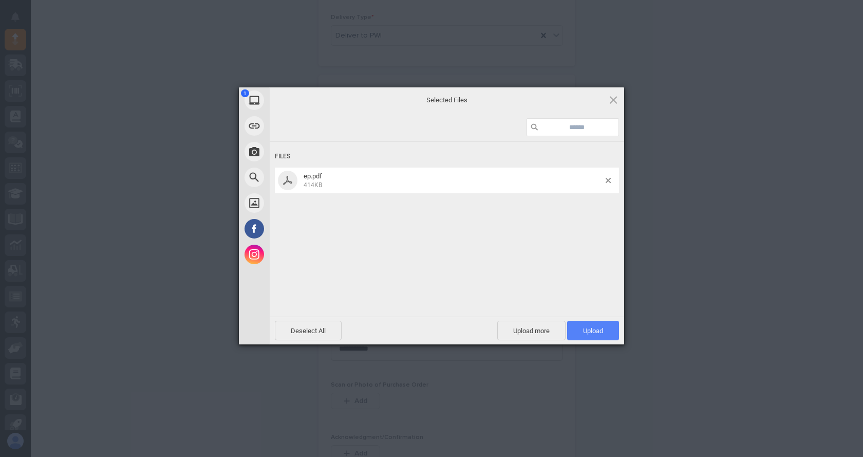
click at [580, 327] on span "Upload 1" at bounding box center [593, 331] width 52 height 20
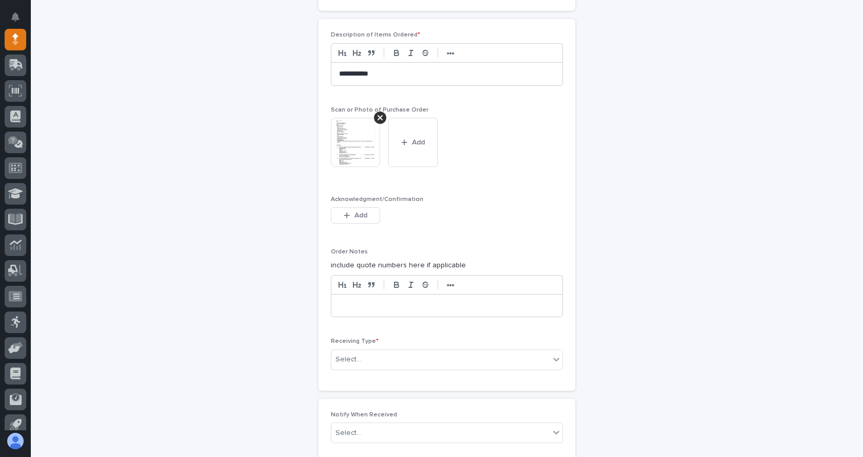
scroll to position [705, 0]
click at [429, 361] on div "Select..." at bounding box center [441, 359] width 218 height 17
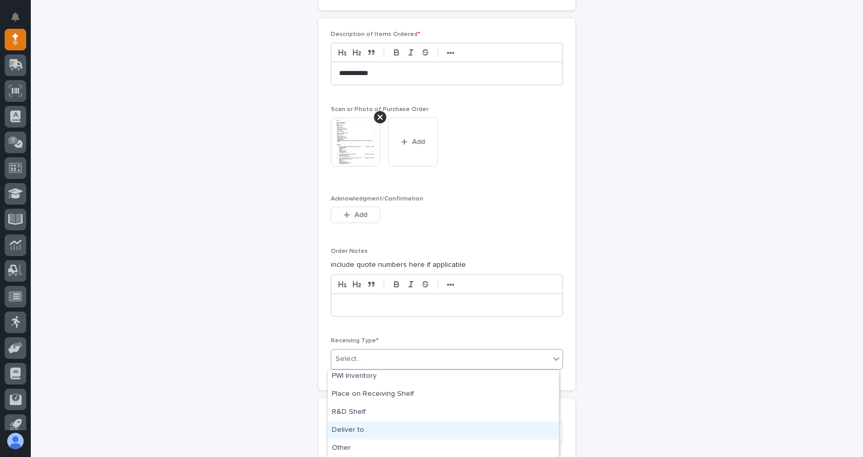
drag, startPoint x: 356, startPoint y: 443, endPoint x: 401, endPoint y: 429, distance: 47.3
click at [401, 429] on div "Deliver to" at bounding box center [443, 430] width 231 height 18
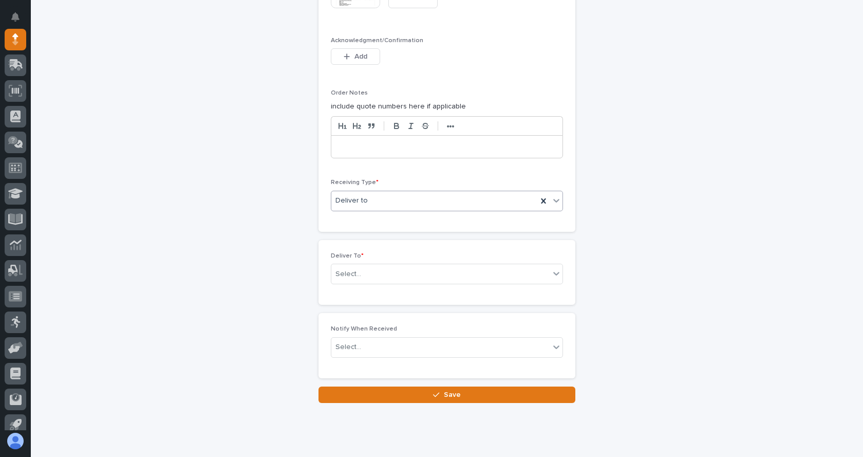
scroll to position [890, 0]
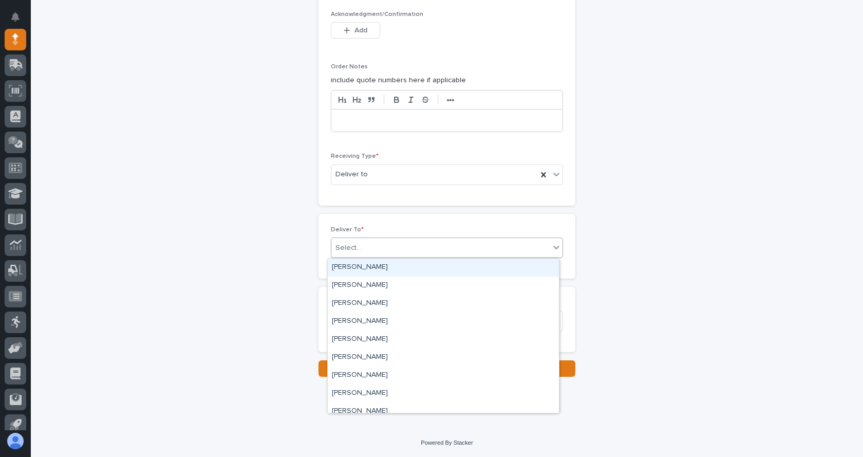
click at [382, 241] on div "Select..." at bounding box center [441, 248] width 218 height 17
type input "****"
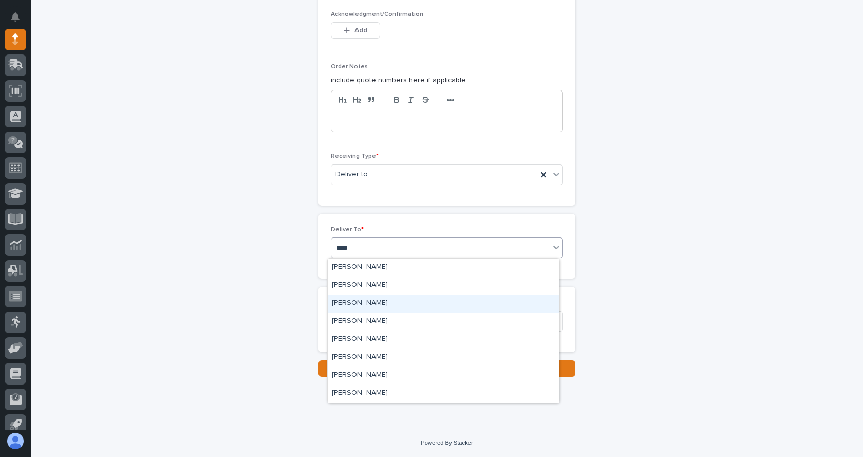
click at [361, 306] on div "[PERSON_NAME]" at bounding box center [443, 304] width 231 height 18
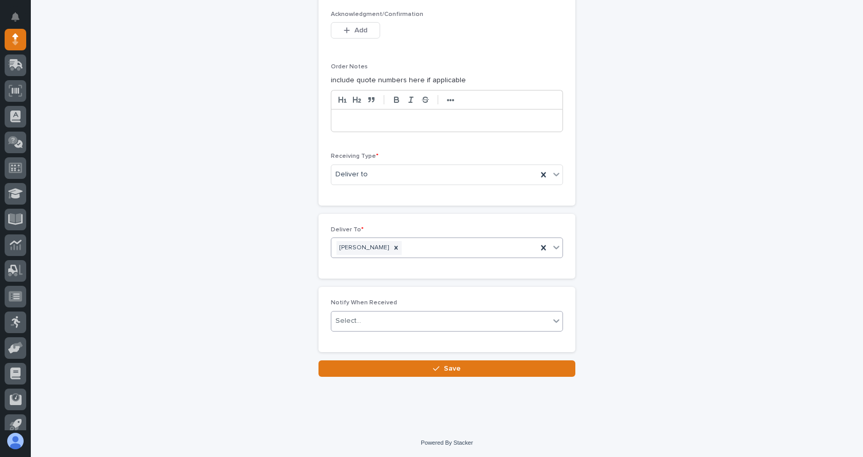
click at [365, 326] on div "Select..." at bounding box center [441, 321] width 218 height 17
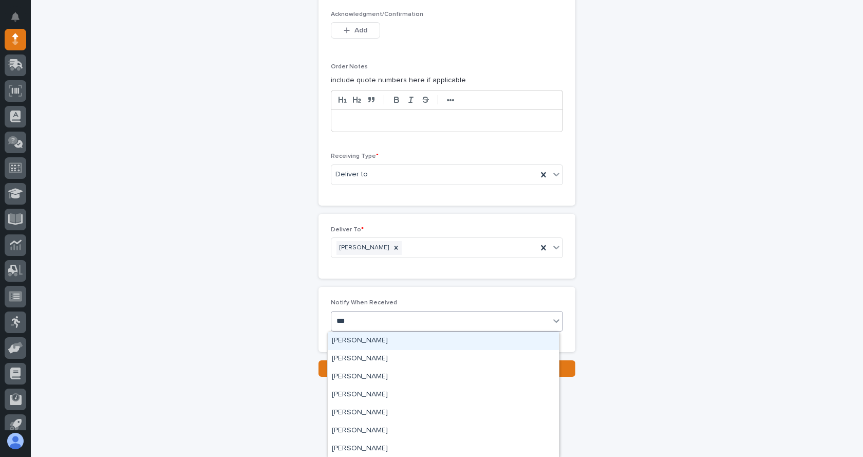
type input "****"
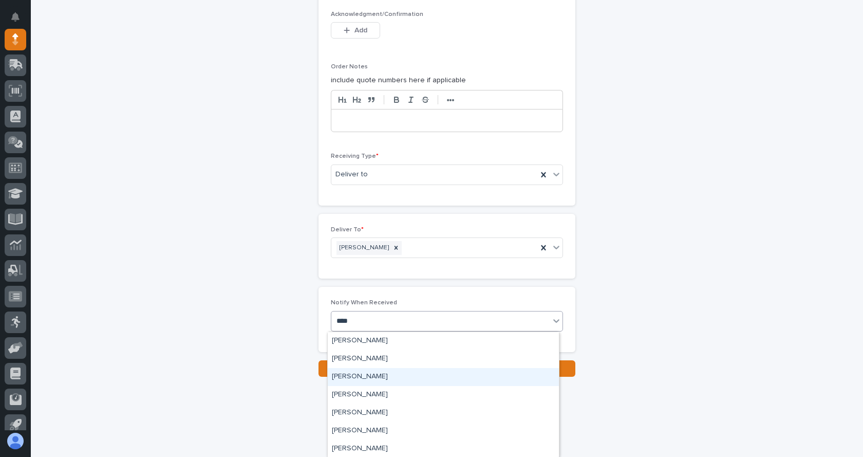
click at [373, 379] on div "[PERSON_NAME]" at bounding box center [443, 377] width 231 height 18
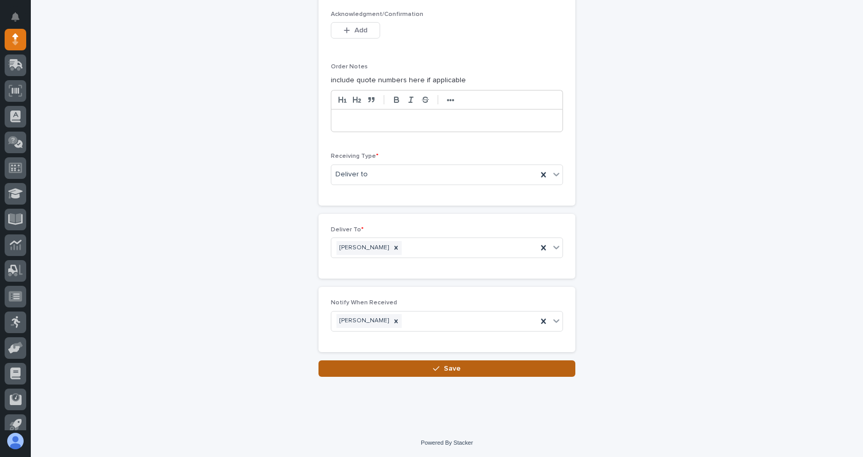
click at [452, 365] on span "Save" at bounding box center [452, 368] width 17 height 7
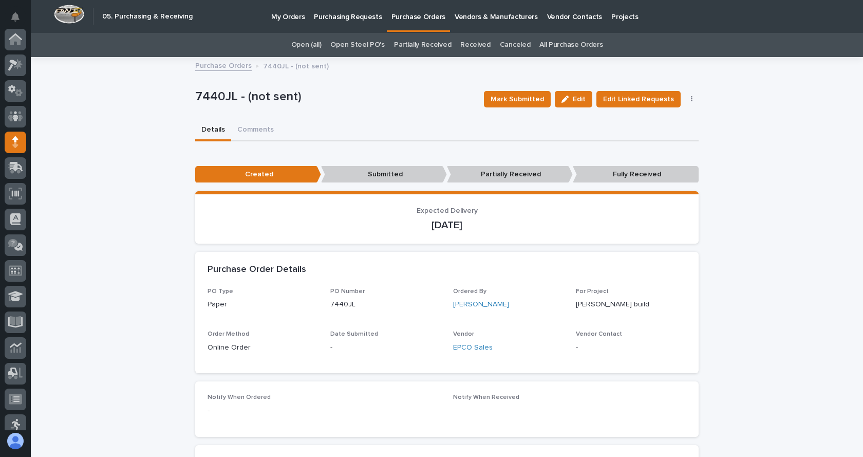
scroll to position [103, 0]
